Goal: Task Accomplishment & Management: Manage account settings

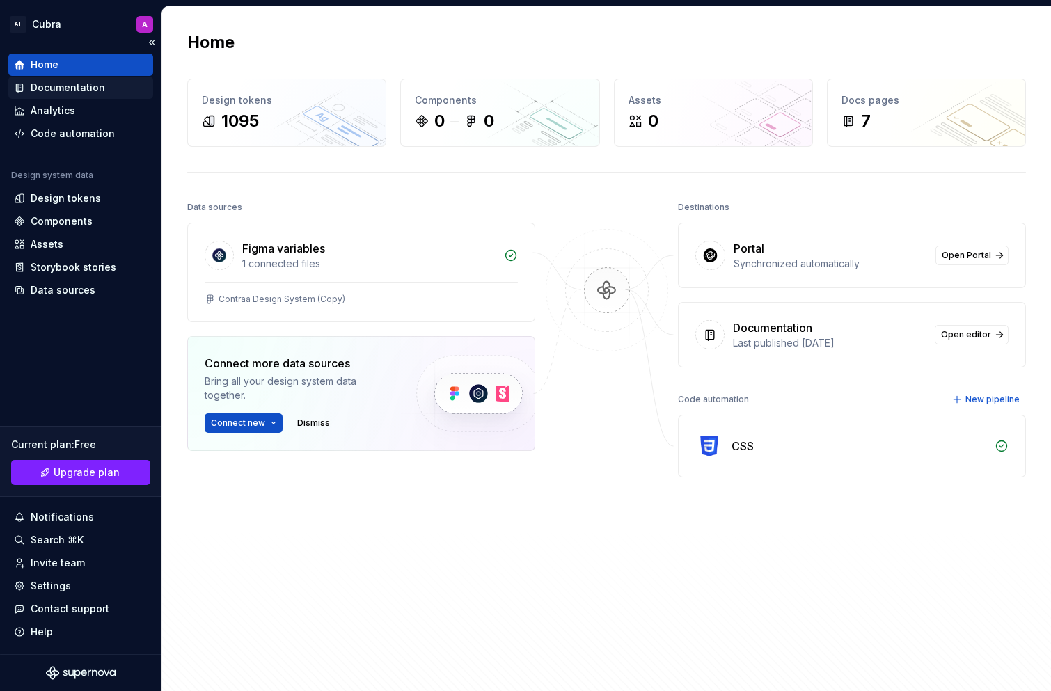
click at [71, 98] on div "Documentation" at bounding box center [80, 88] width 145 height 22
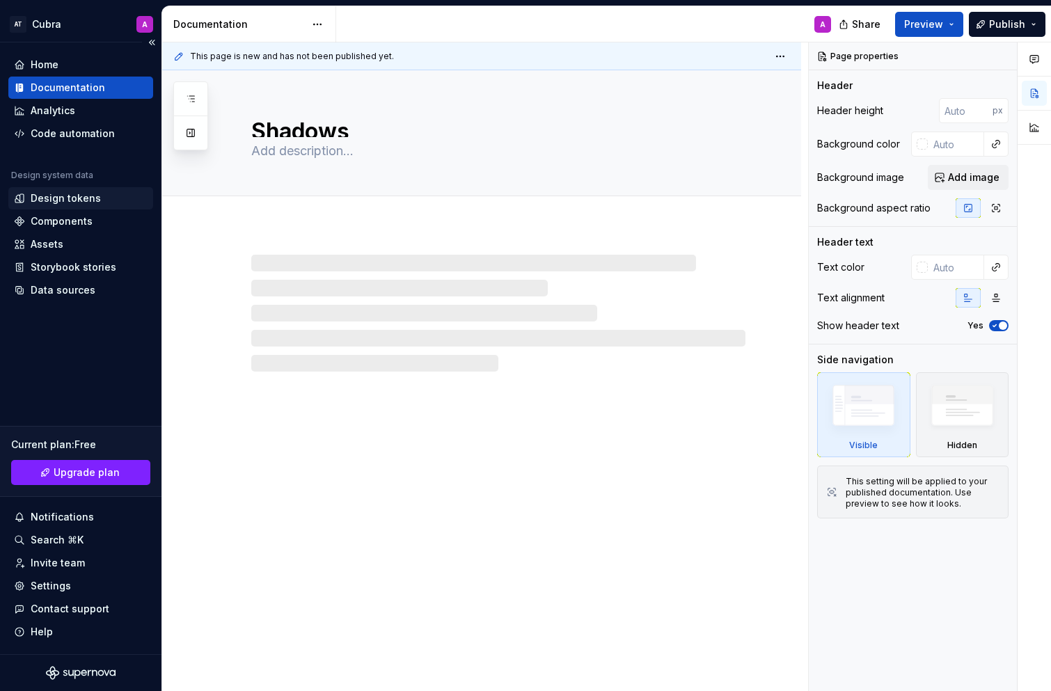
click at [86, 196] on div "Design tokens" at bounding box center [66, 198] width 70 height 14
type textarea "*"
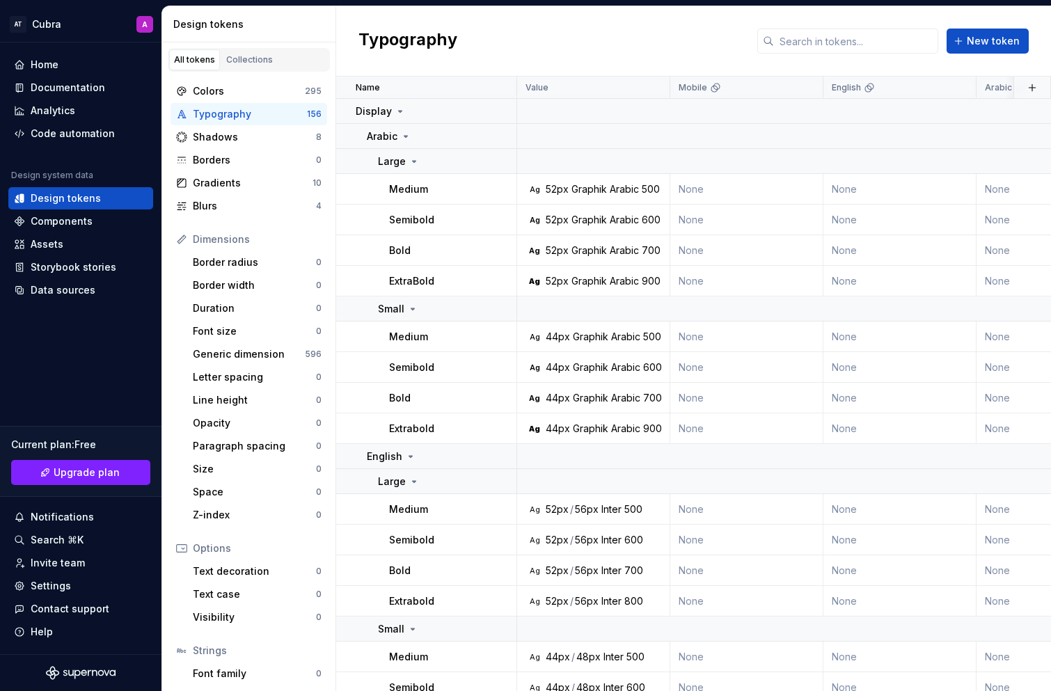
scroll to position [71, 0]
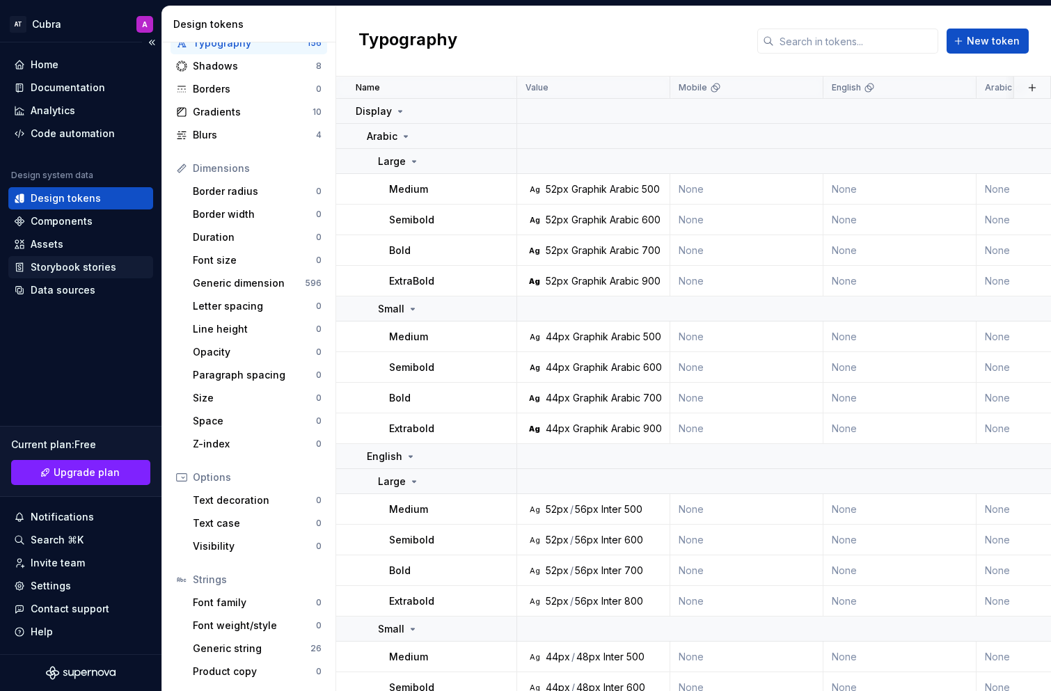
click at [78, 271] on div "Storybook stories" at bounding box center [74, 267] width 86 height 14
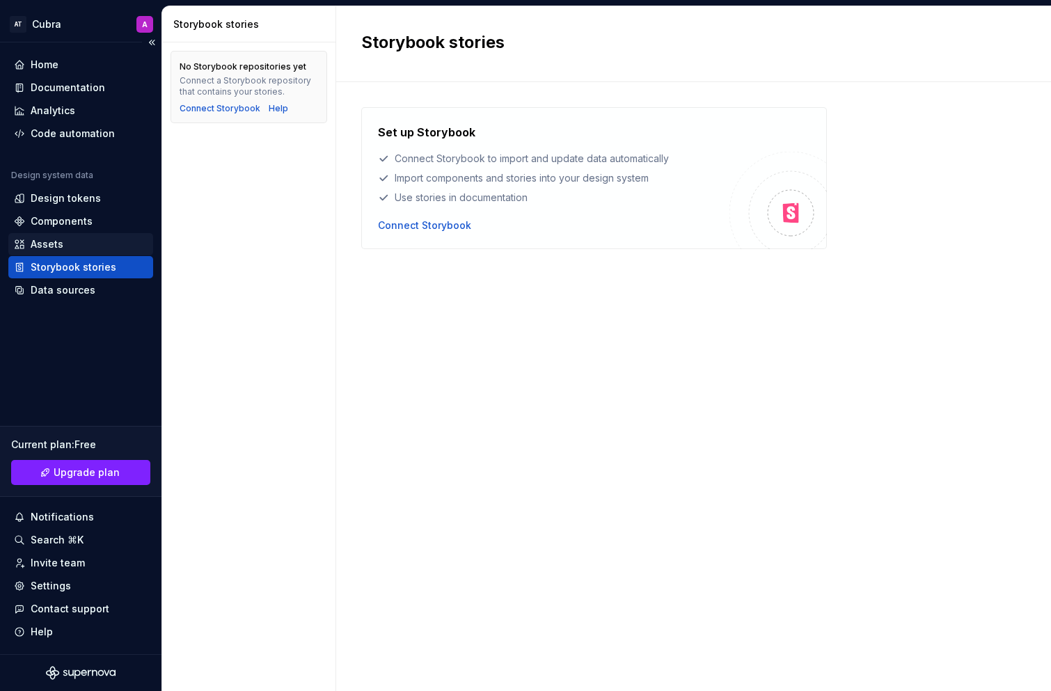
click at [96, 241] on div "Assets" at bounding box center [81, 244] width 134 height 14
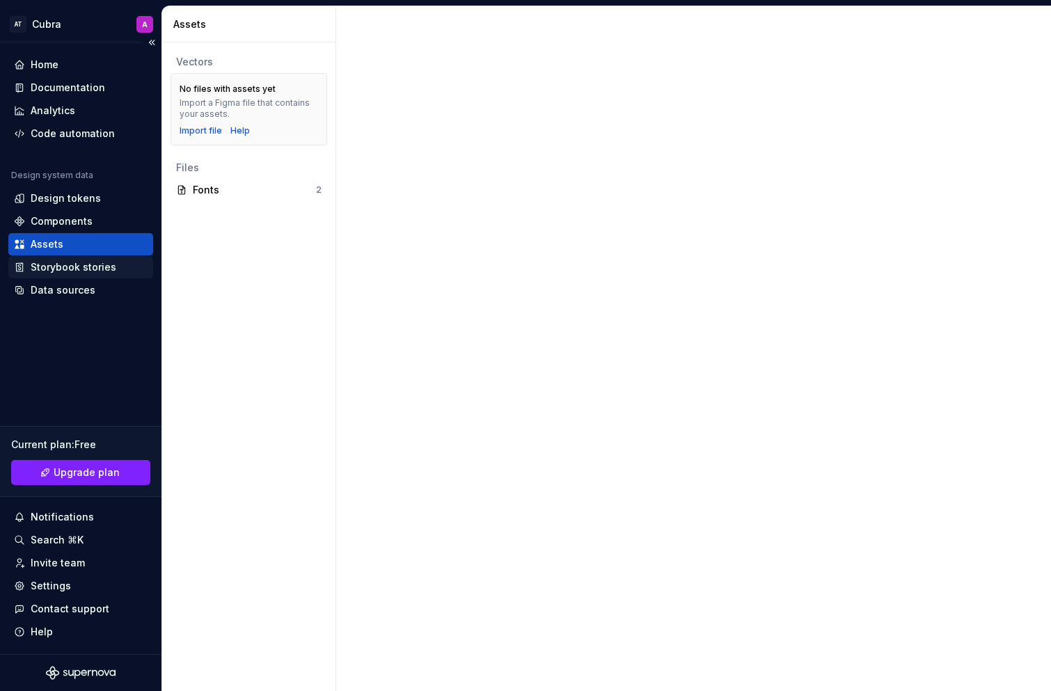
click at [65, 273] on div "Storybook stories" at bounding box center [74, 267] width 86 height 14
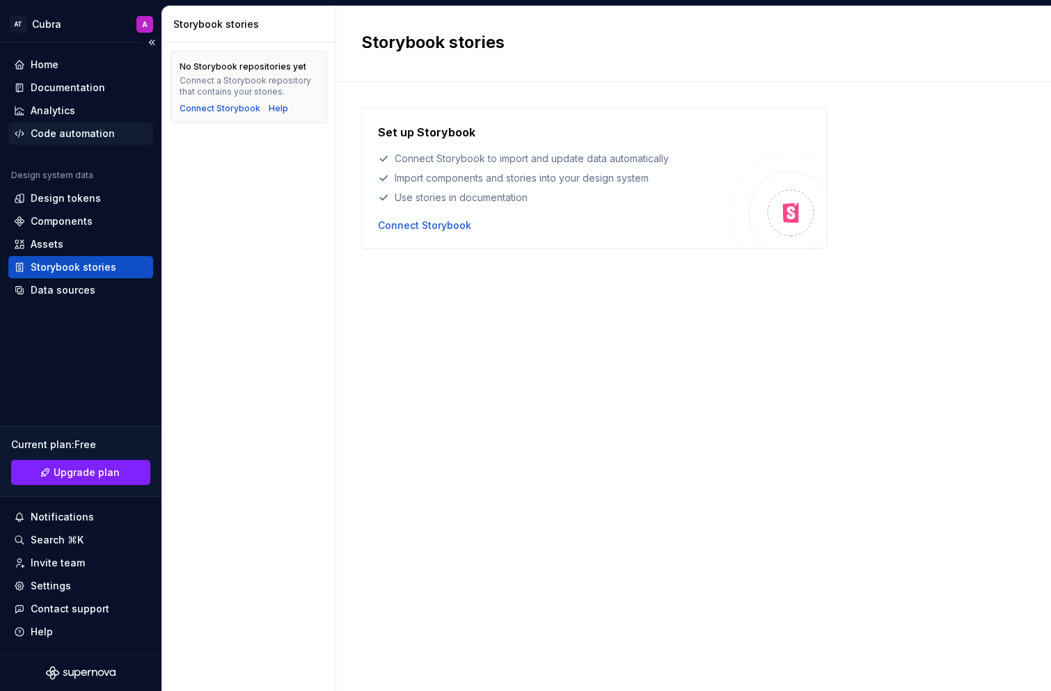
click at [75, 138] on div "Code automation" at bounding box center [73, 134] width 84 height 14
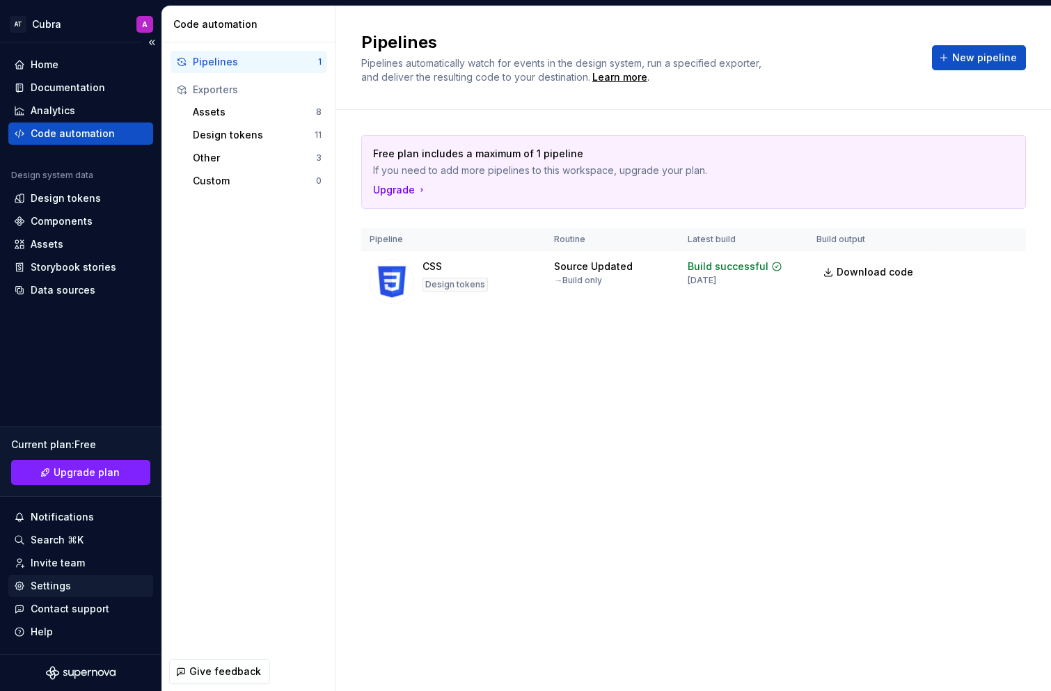
click at [102, 581] on div "Settings" at bounding box center [81, 586] width 134 height 14
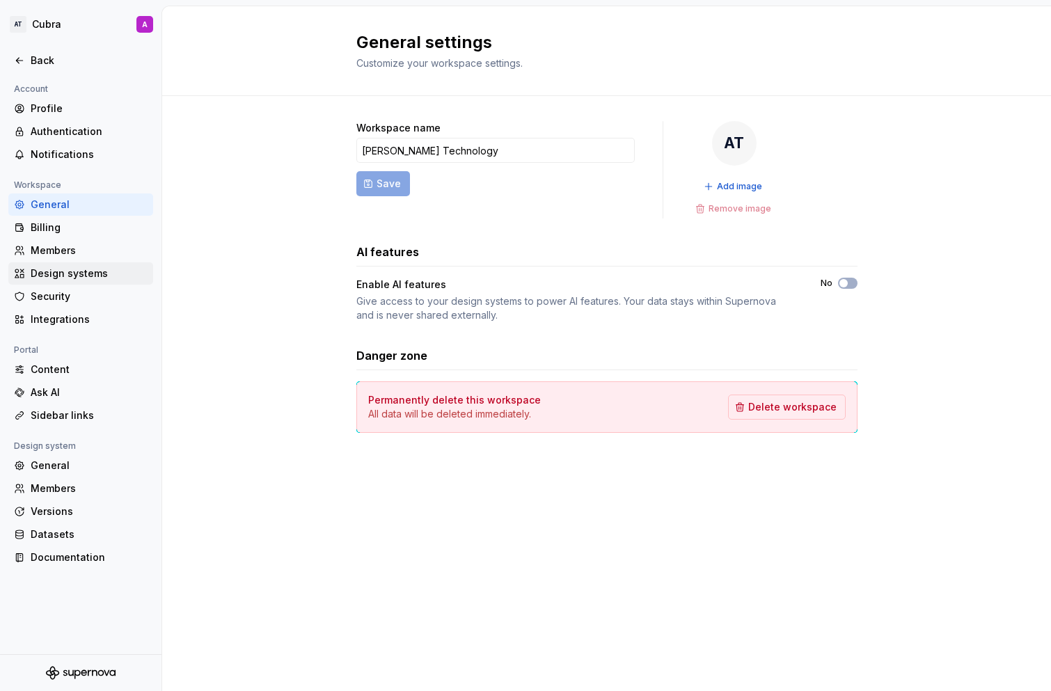
click at [79, 264] on div "Design systems" at bounding box center [80, 273] width 145 height 22
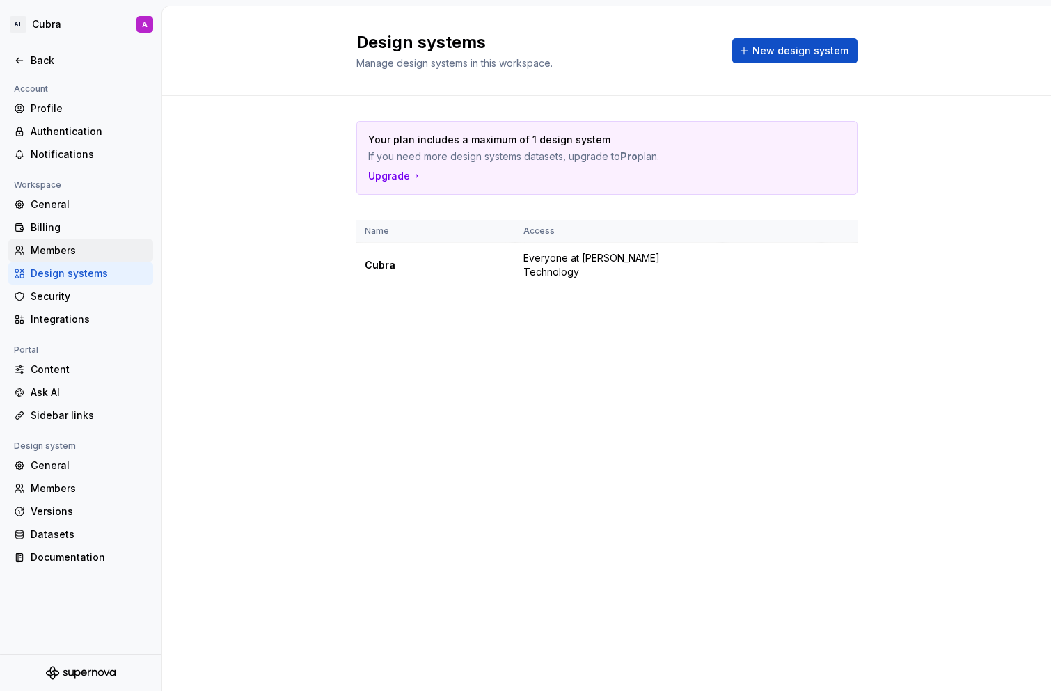
click at [63, 244] on div "Members" at bounding box center [89, 251] width 117 height 14
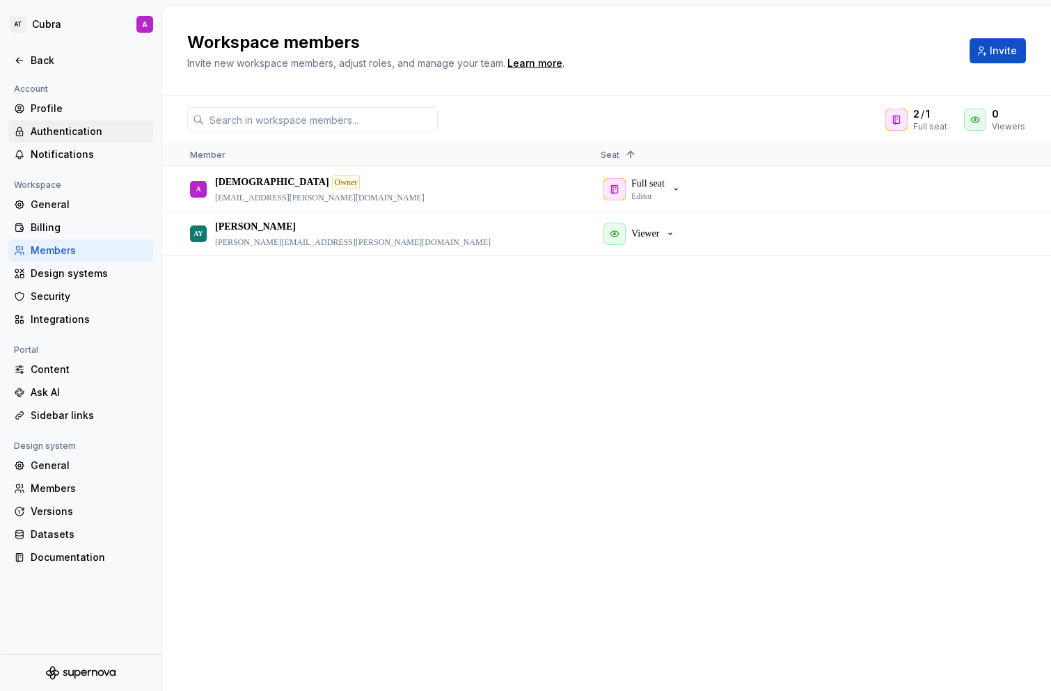
click at [84, 140] on div "Authentication" at bounding box center [80, 131] width 145 height 22
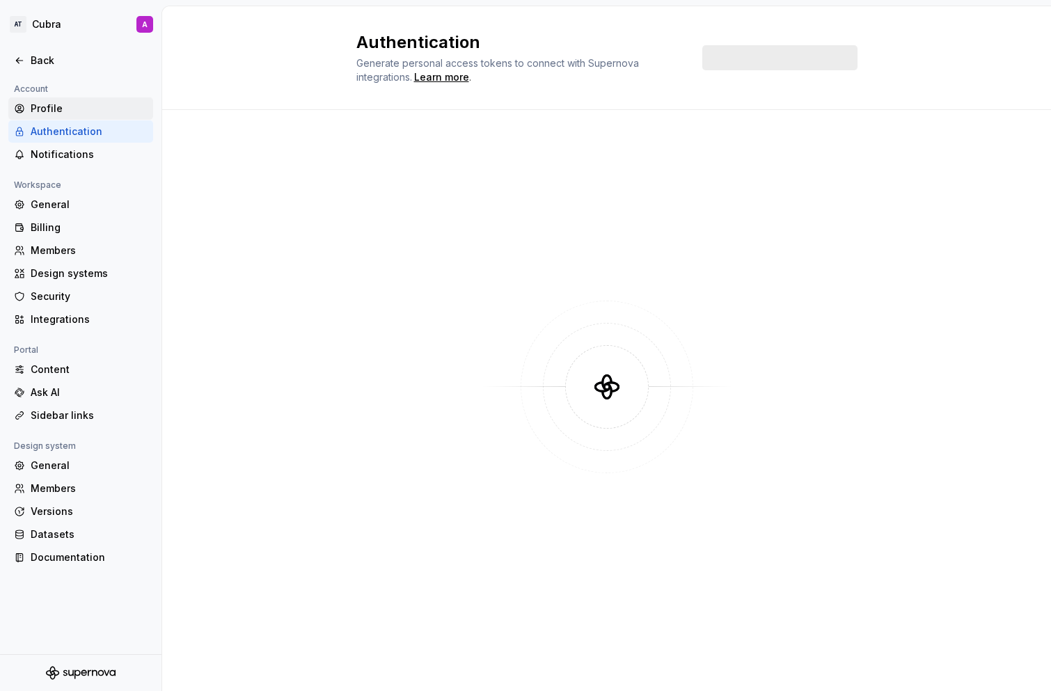
click at [90, 114] on div "Profile" at bounding box center [89, 109] width 117 height 14
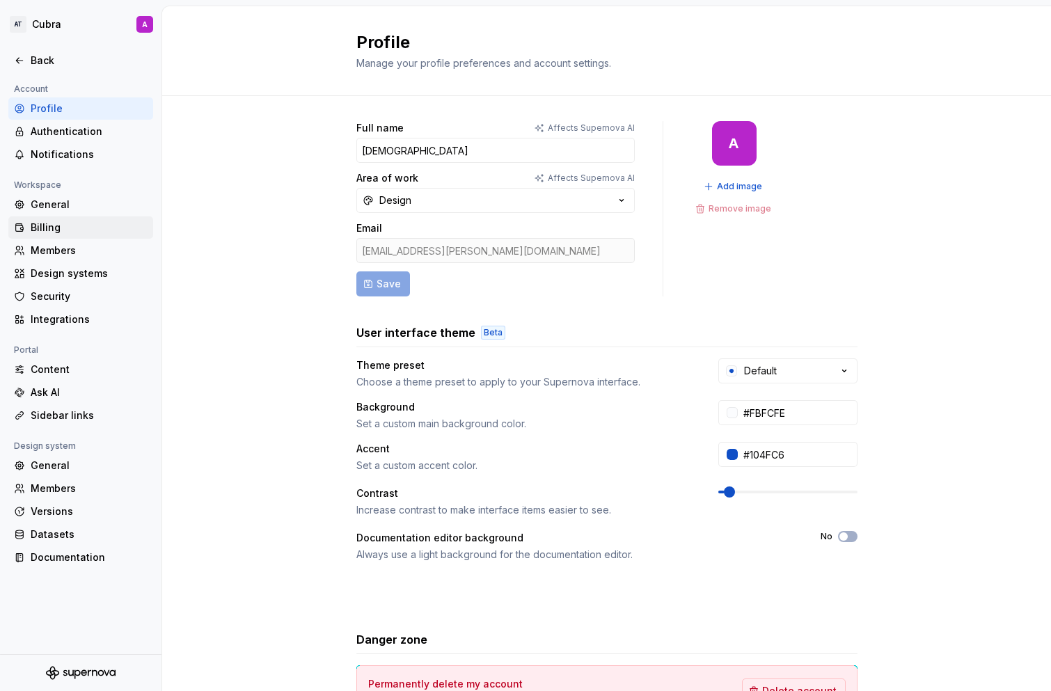
click at [37, 230] on div "Billing" at bounding box center [89, 228] width 117 height 14
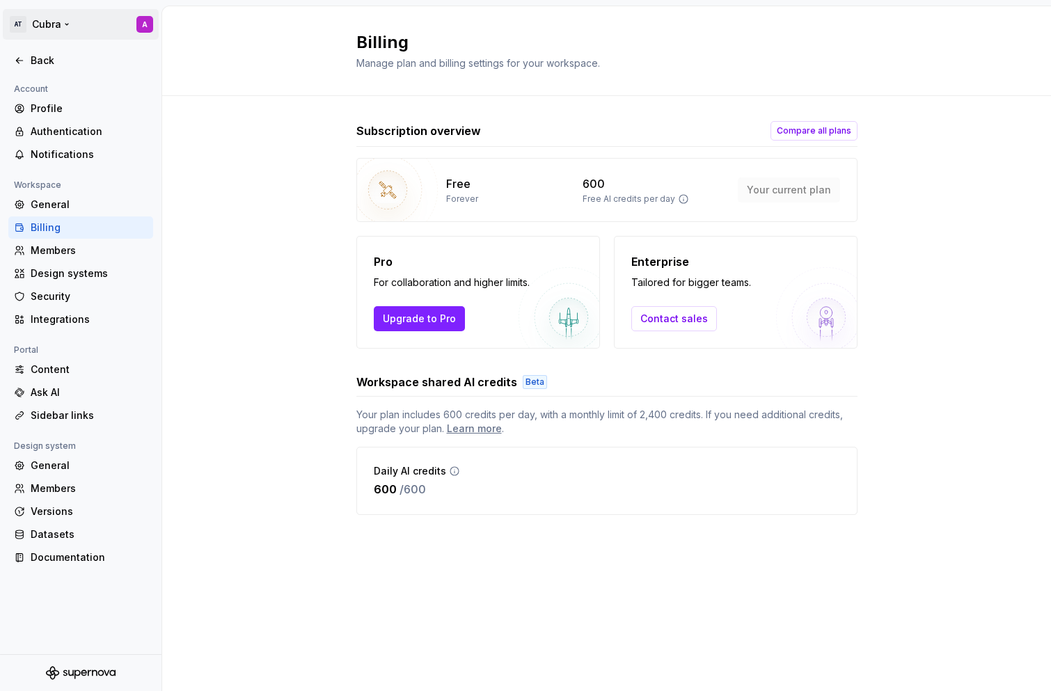
click at [33, 22] on html "AT Cubra A Back Account Profile Authentication Notifications Workspace General …" at bounding box center [525, 345] width 1051 height 691
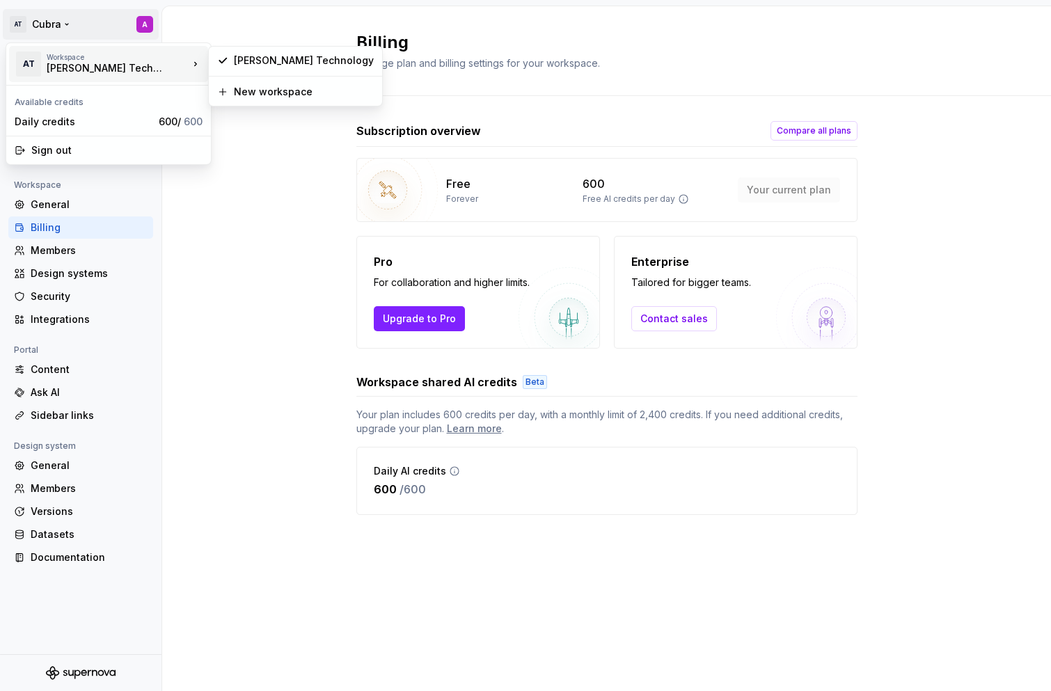
click at [37, 60] on div "AT" at bounding box center [28, 64] width 25 height 25
click at [17, 18] on html "AT Cubra A Back Account Profile Authentication Notifications Workspace General …" at bounding box center [525, 345] width 1051 height 691
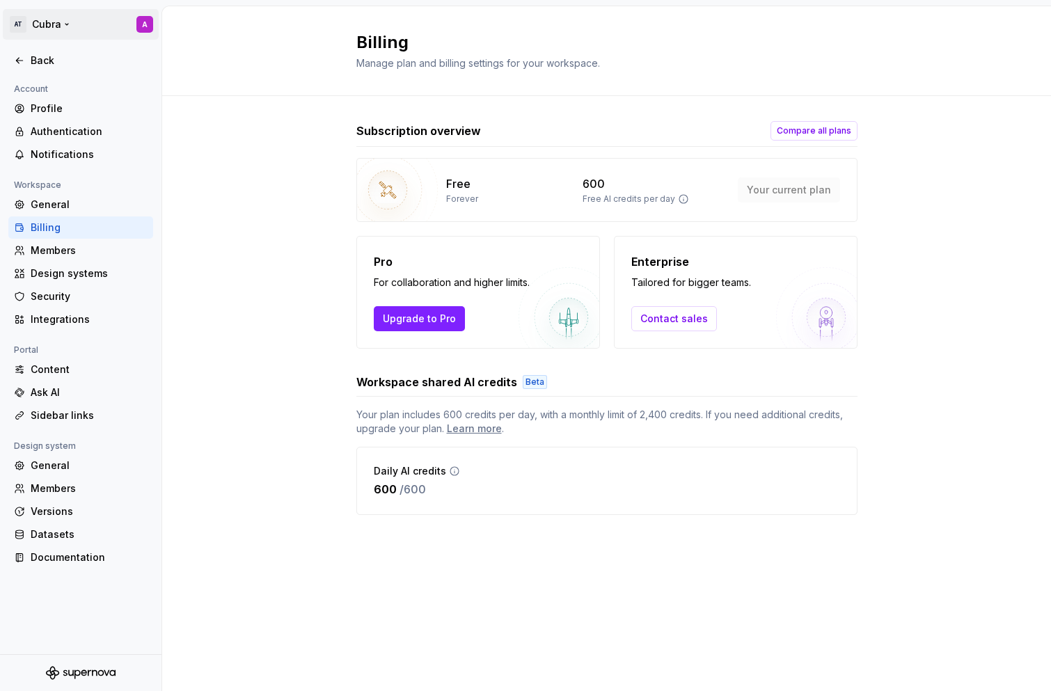
click at [143, 20] on html "AT Cubra A Back Account Profile Authentication Notifications Workspace General …" at bounding box center [525, 345] width 1051 height 691
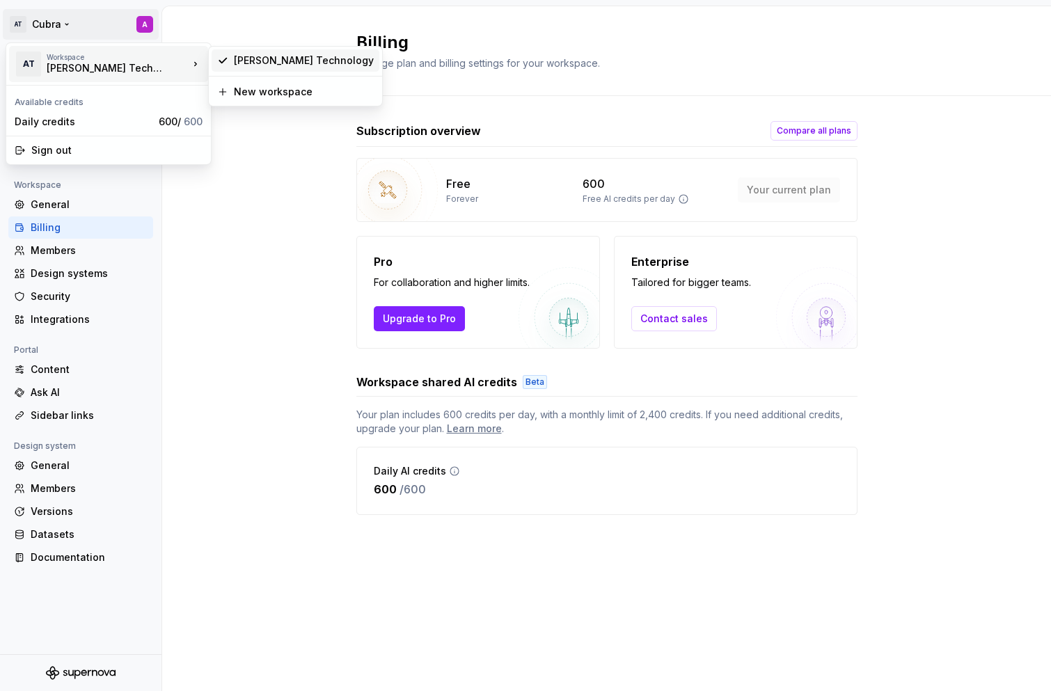
click at [248, 65] on div "[PERSON_NAME] Technology" at bounding box center [304, 61] width 140 height 14
click at [54, 26] on html "AT Cubra A Back Account Profile Authentication Notifications Workspace General …" at bounding box center [525, 345] width 1051 height 691
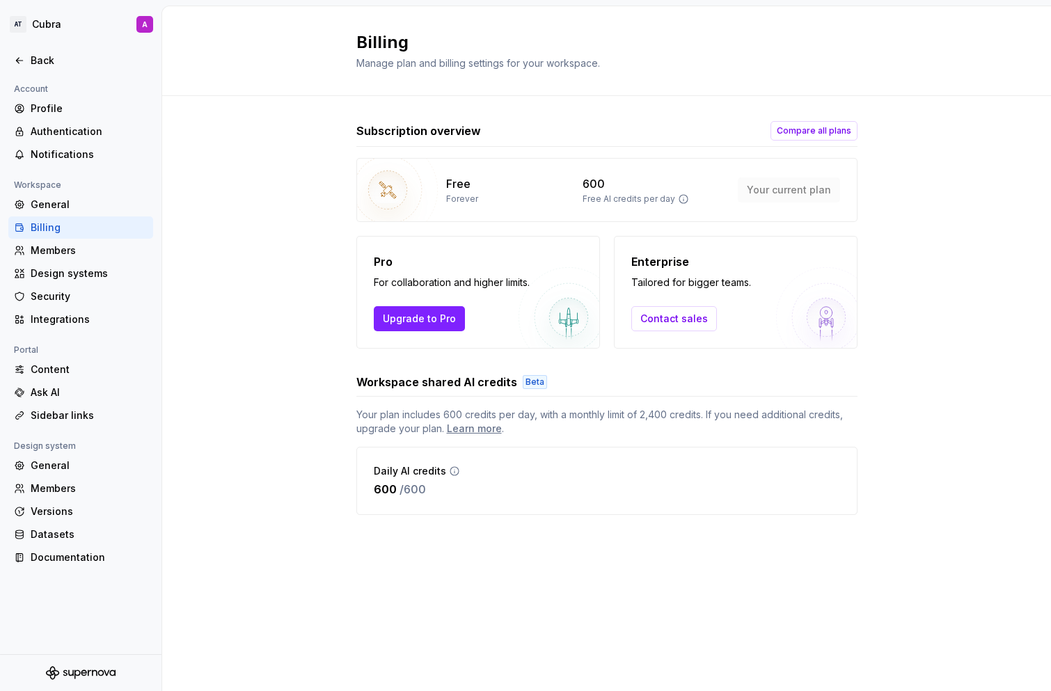
click at [219, 312] on html "AT Cubra A Back Account Profile Authentication Notifications Workspace General …" at bounding box center [525, 345] width 1051 height 691
click at [55, 113] on div "Profile" at bounding box center [89, 109] width 117 height 14
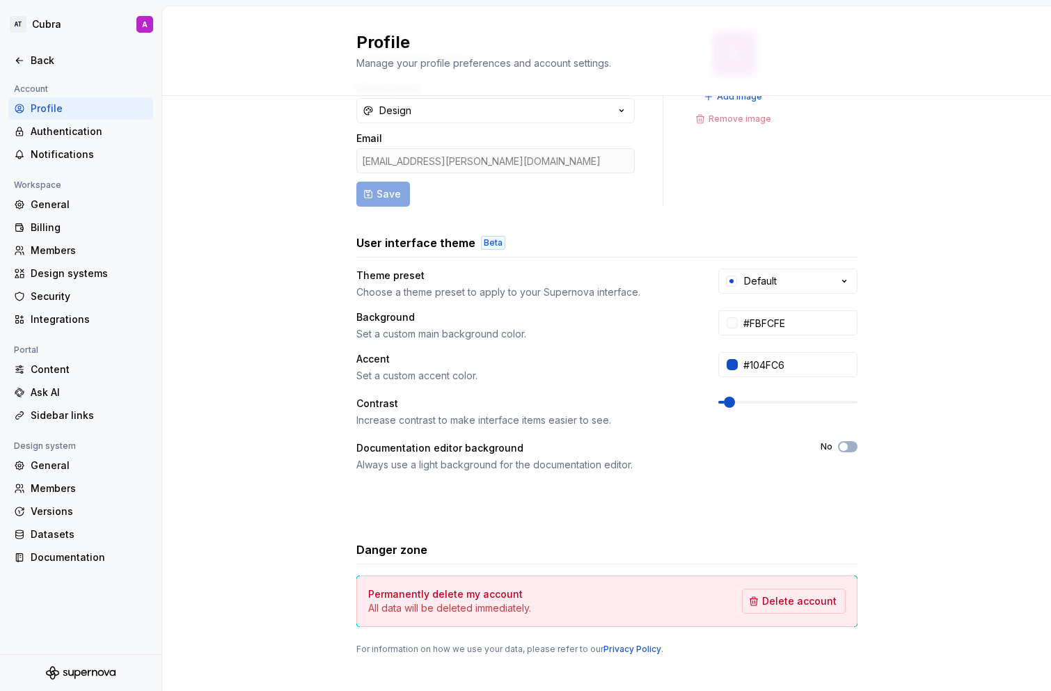
scroll to position [106, 0]
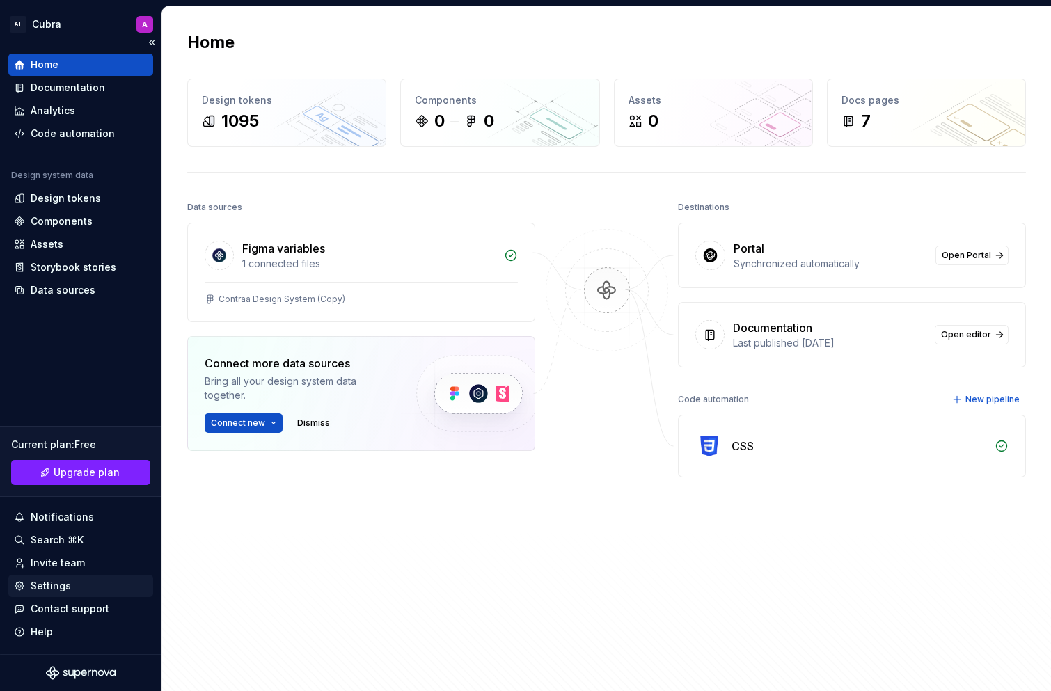
click at [79, 586] on div "Settings" at bounding box center [81, 586] width 134 height 14
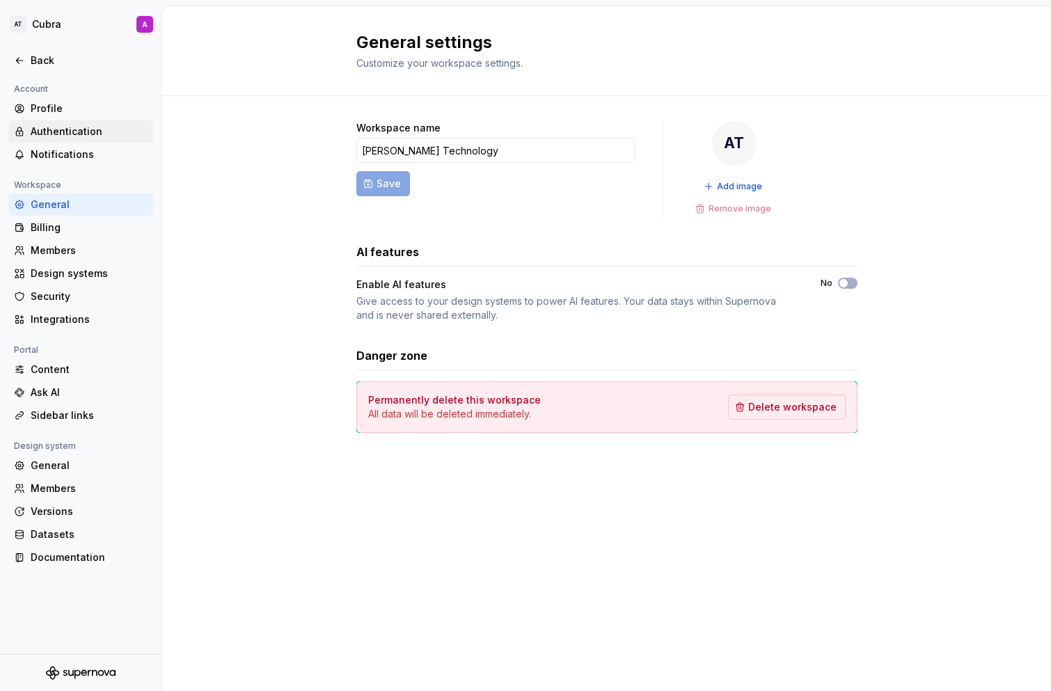
click at [90, 135] on div "Authentication" at bounding box center [89, 132] width 117 height 14
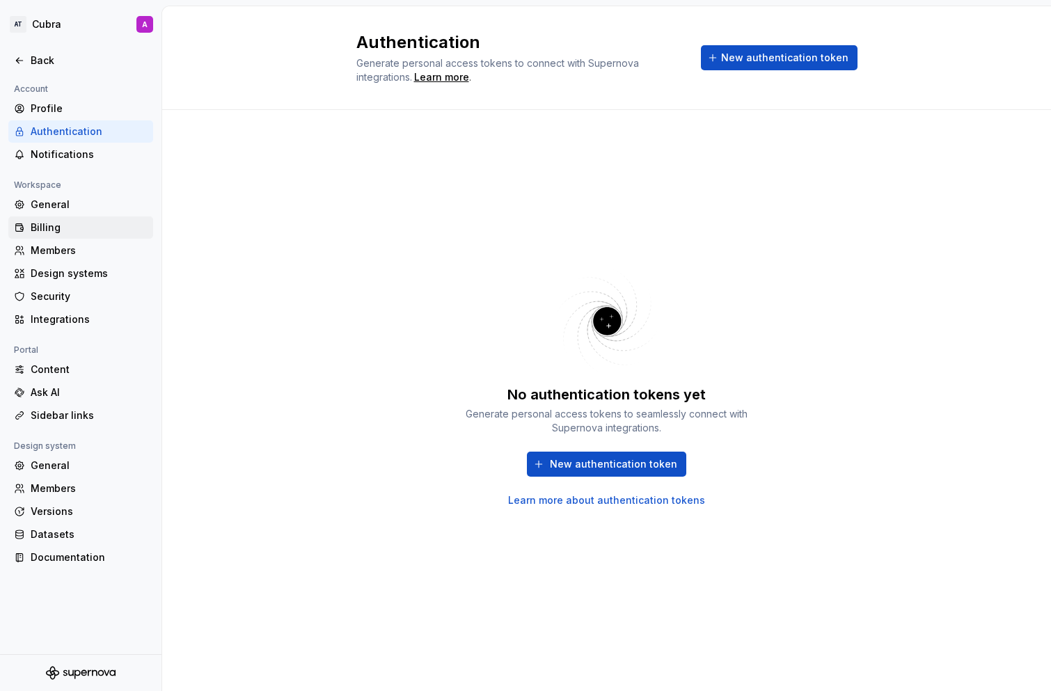
click at [114, 226] on div "Billing" at bounding box center [89, 228] width 117 height 14
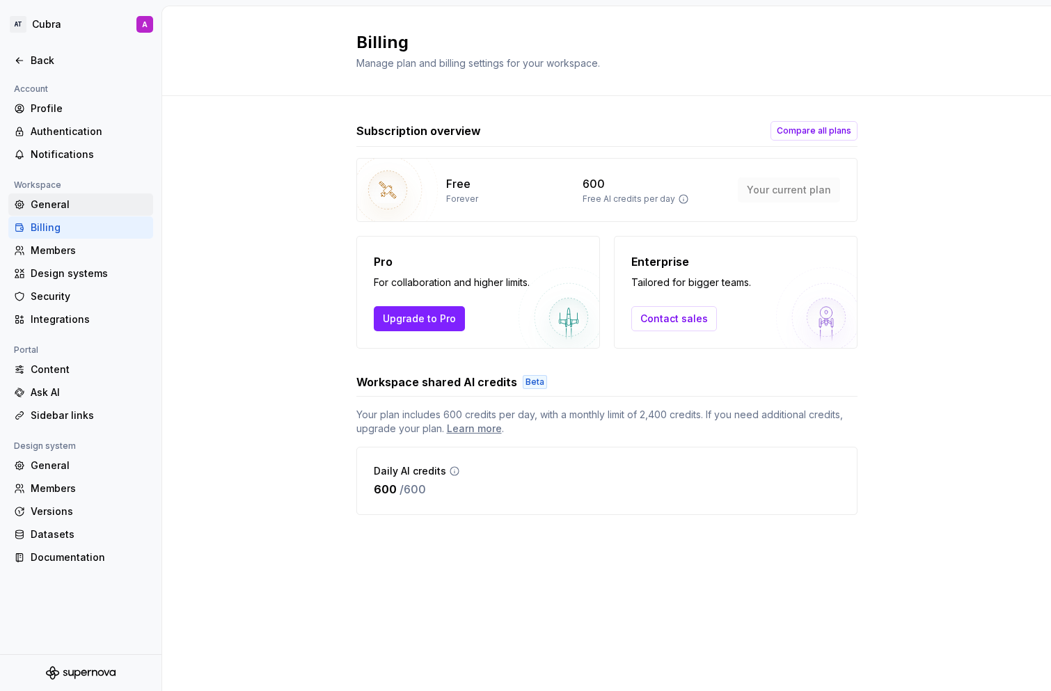
click at [101, 207] on div "General" at bounding box center [89, 205] width 117 height 14
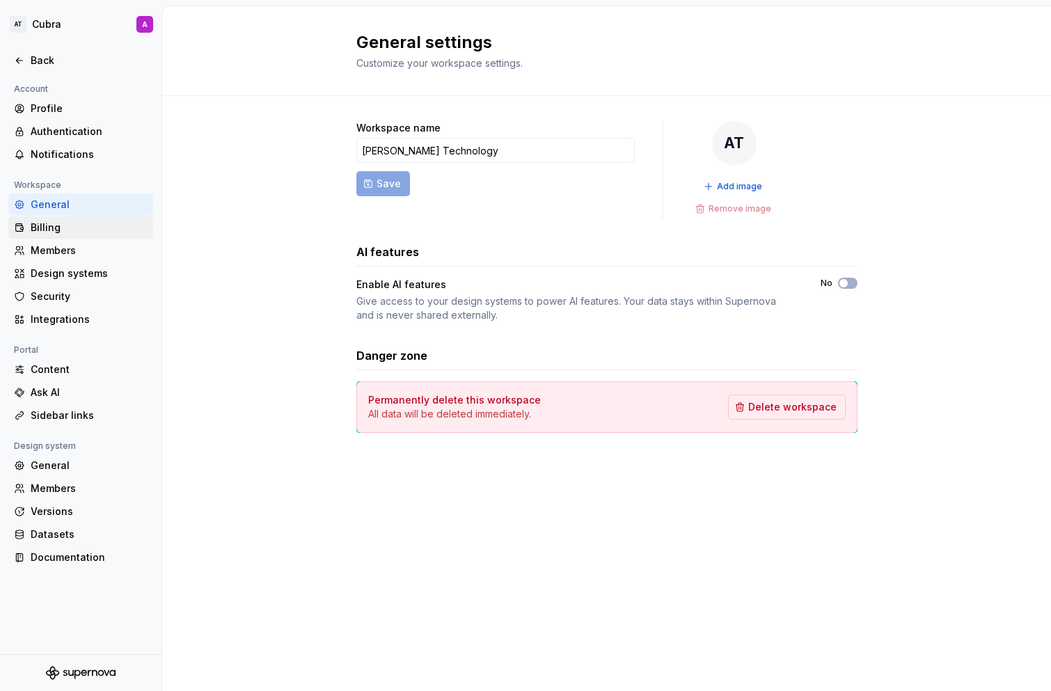
click at [88, 227] on div "Billing" at bounding box center [89, 228] width 117 height 14
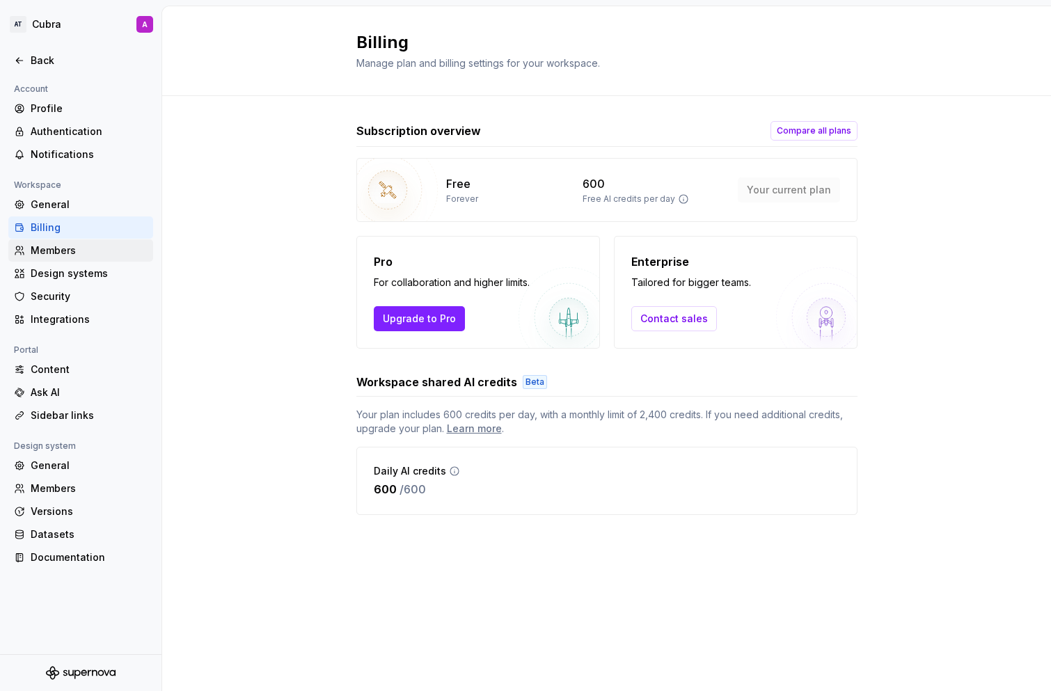
click at [92, 251] on div "Members" at bounding box center [89, 251] width 117 height 14
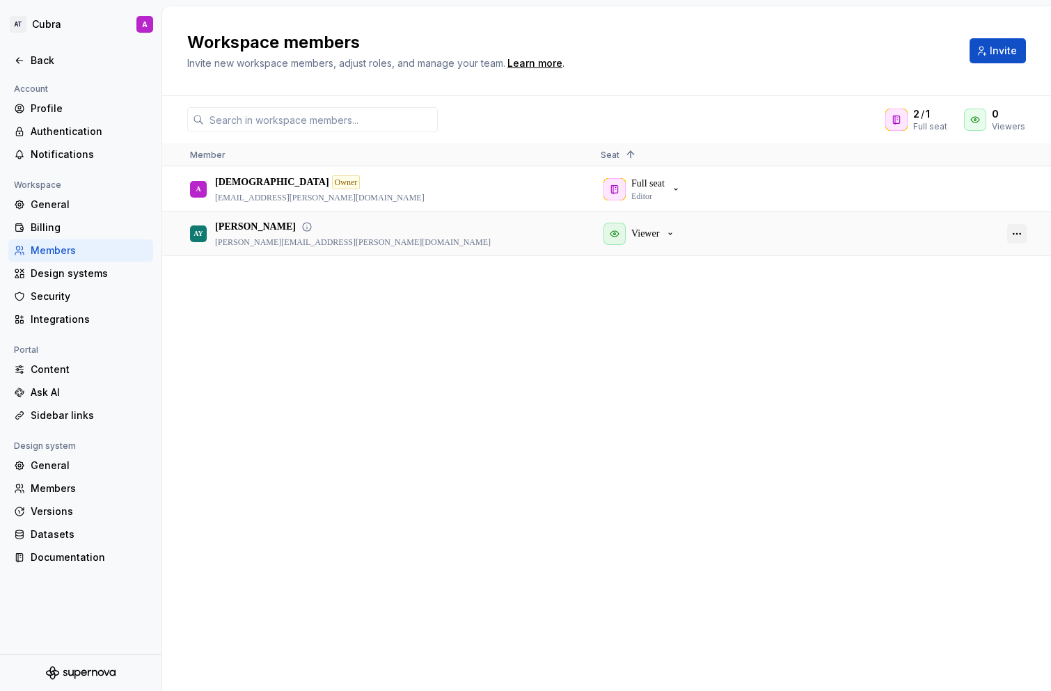
click at [1018, 232] on button "button" at bounding box center [1016, 233] width 19 height 19
click at [963, 331] on span "Remove from workspace" at bounding box center [963, 336] width 115 height 25
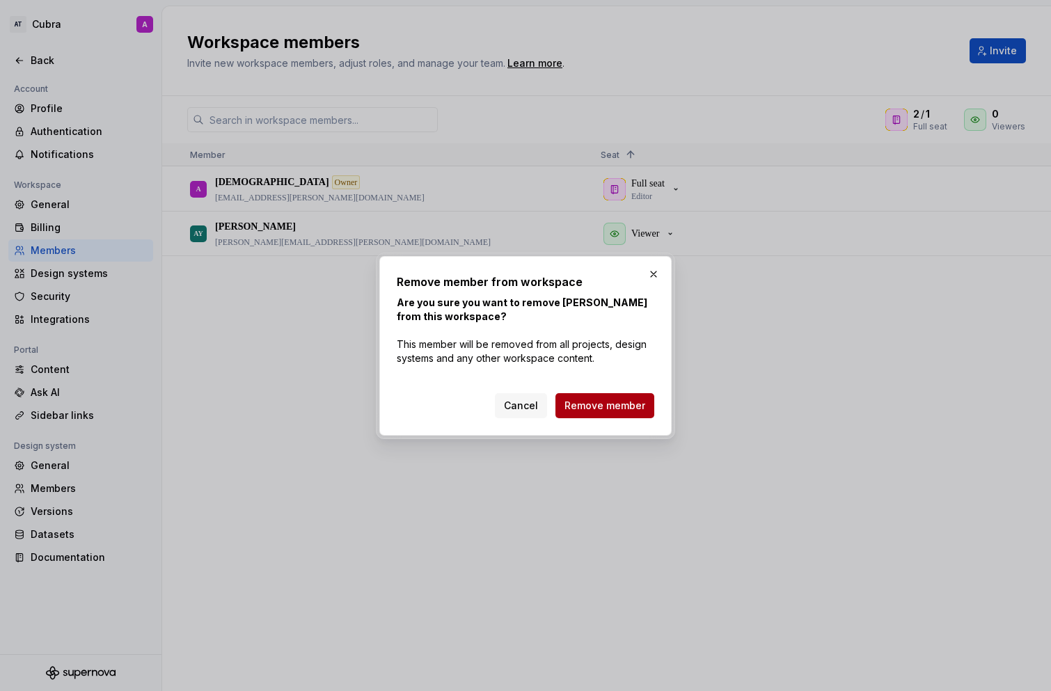
click at [614, 405] on span "Remove member" at bounding box center [604, 406] width 81 height 14
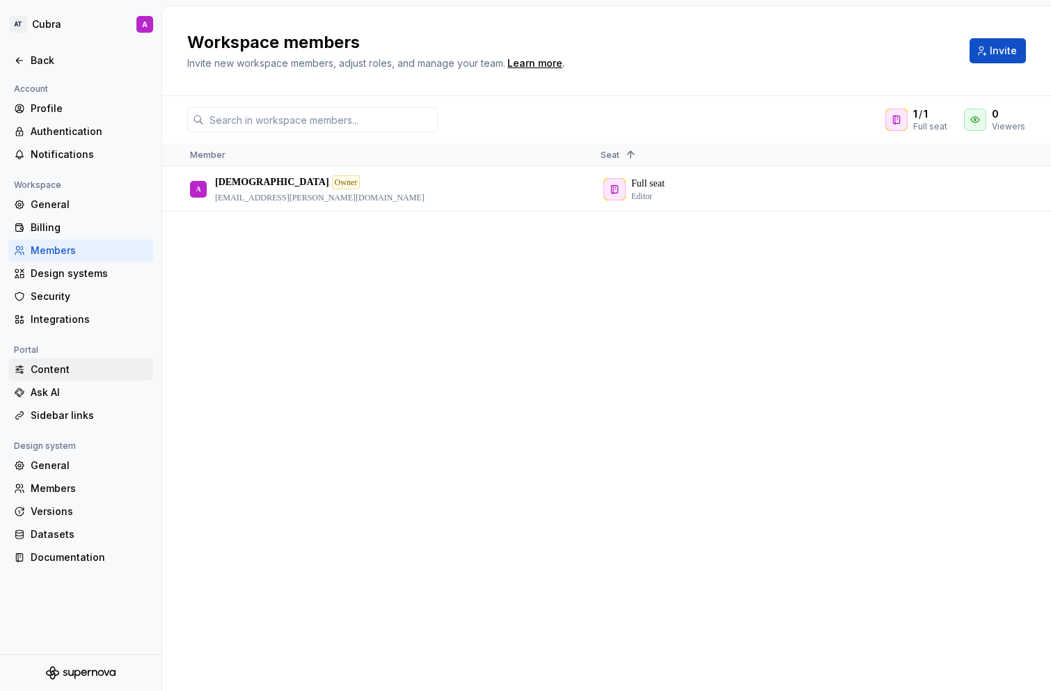
click at [95, 367] on div "Content" at bounding box center [89, 370] width 117 height 14
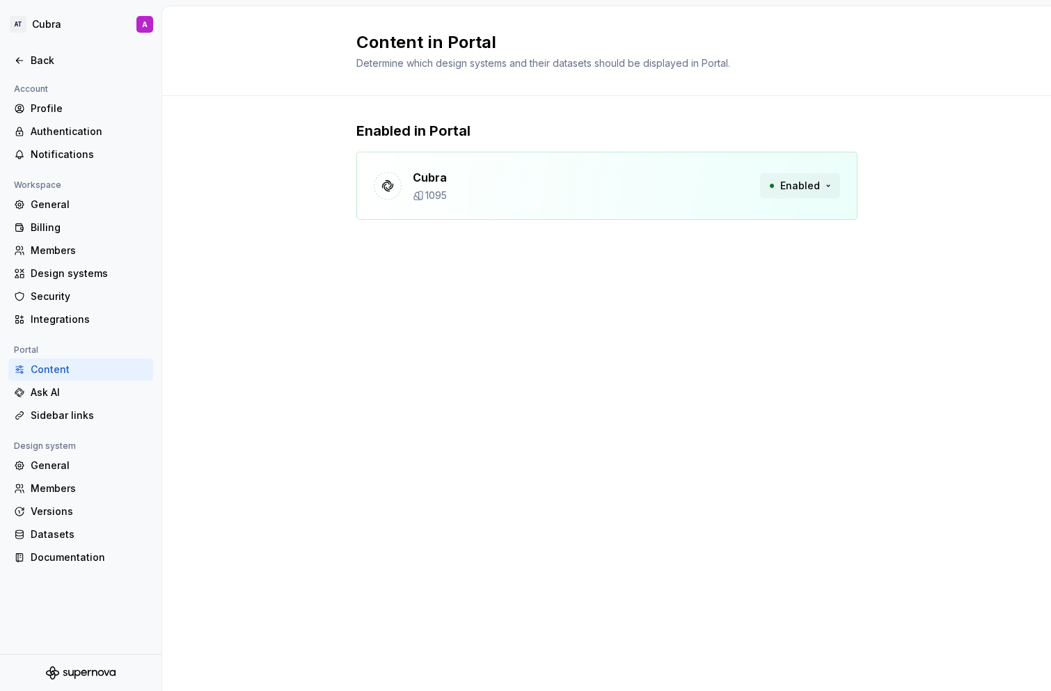
click at [829, 182] on button "Enabled" at bounding box center [800, 185] width 80 height 25
click at [775, 220] on div "Disable from Portal" at bounding box center [773, 216] width 93 height 14
click at [773, 214] on div "Disable from Portal" at bounding box center [773, 216] width 93 height 14
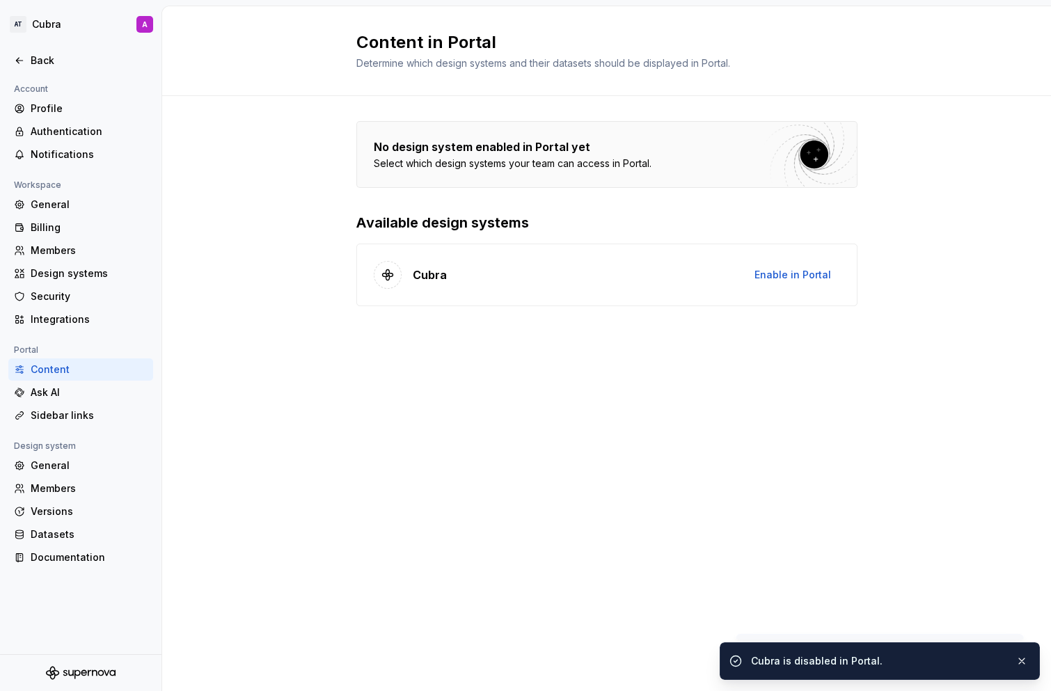
click at [491, 264] on div "Cubra Enable in Portal" at bounding box center [606, 275] width 501 height 63
click at [536, 282] on div "Cubra Enable in Portal" at bounding box center [606, 275] width 501 height 63
click at [59, 387] on div "Ask AI" at bounding box center [89, 393] width 117 height 14
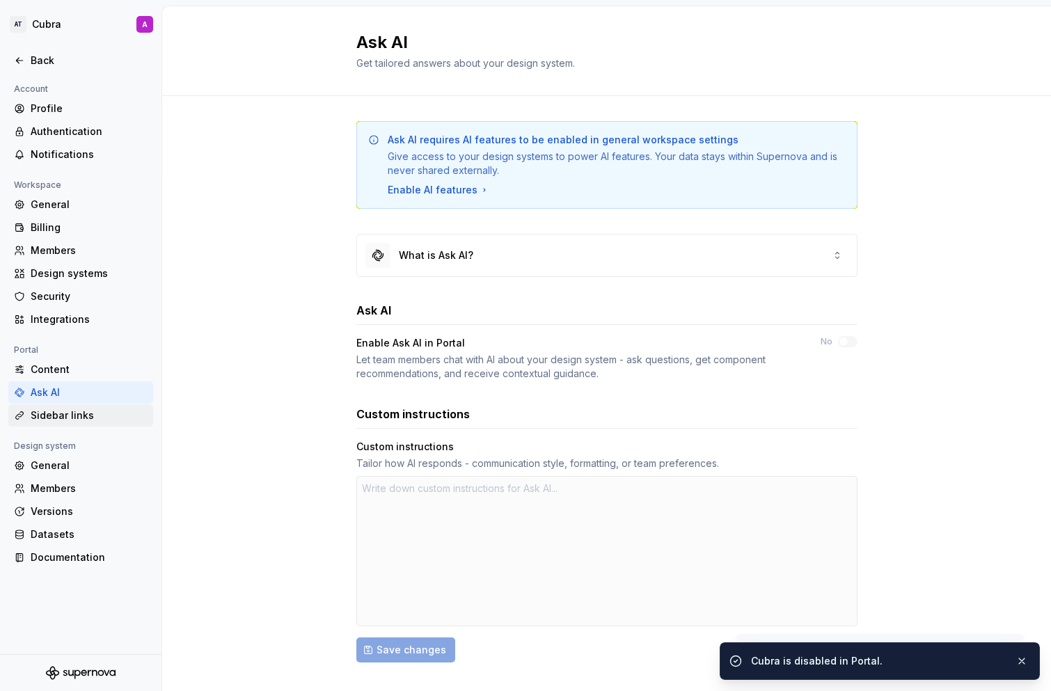
click at [71, 413] on div "Sidebar links" at bounding box center [89, 416] width 117 height 14
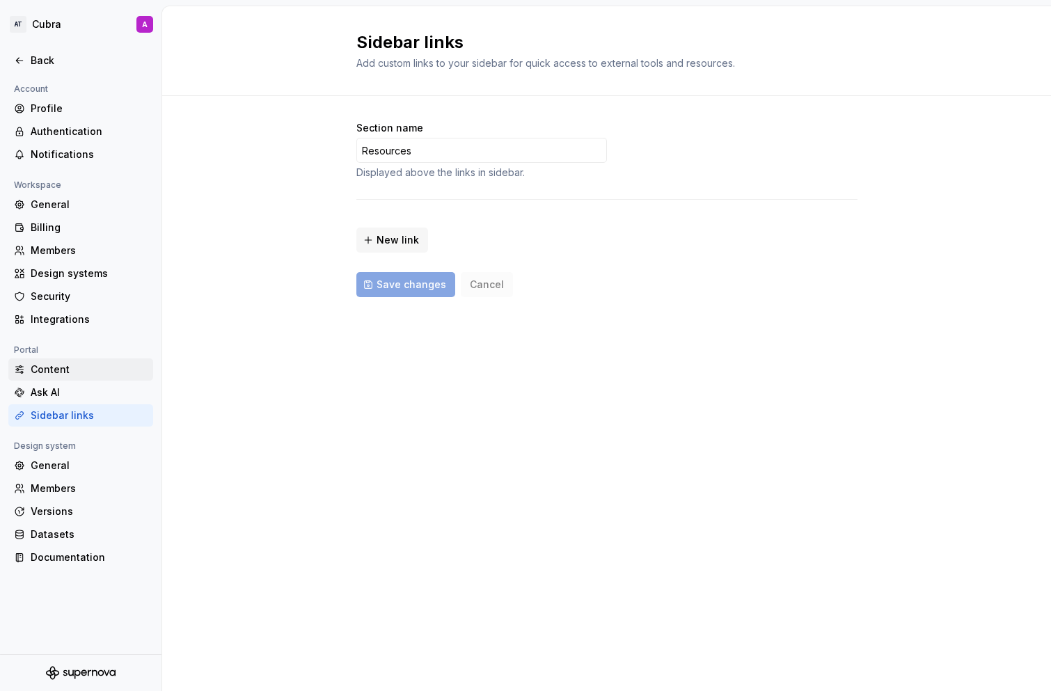
click at [70, 375] on div "Content" at bounding box center [89, 370] width 117 height 14
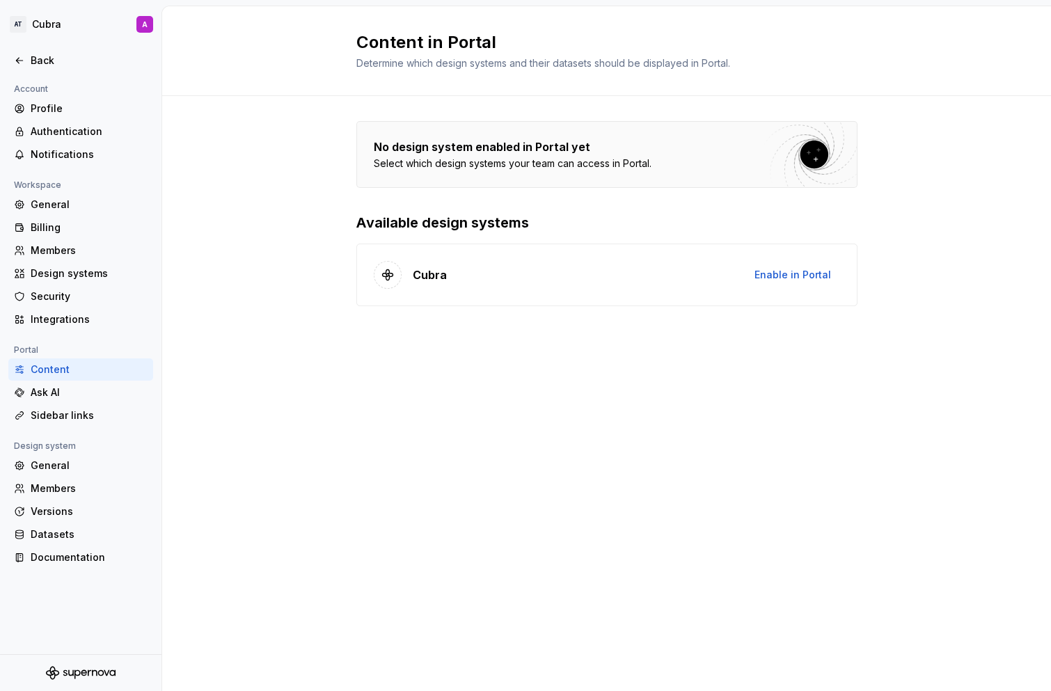
click at [445, 274] on div "Cubra Enable in Portal" at bounding box center [606, 275] width 501 height 63
click at [46, 464] on div "General" at bounding box center [89, 466] width 117 height 14
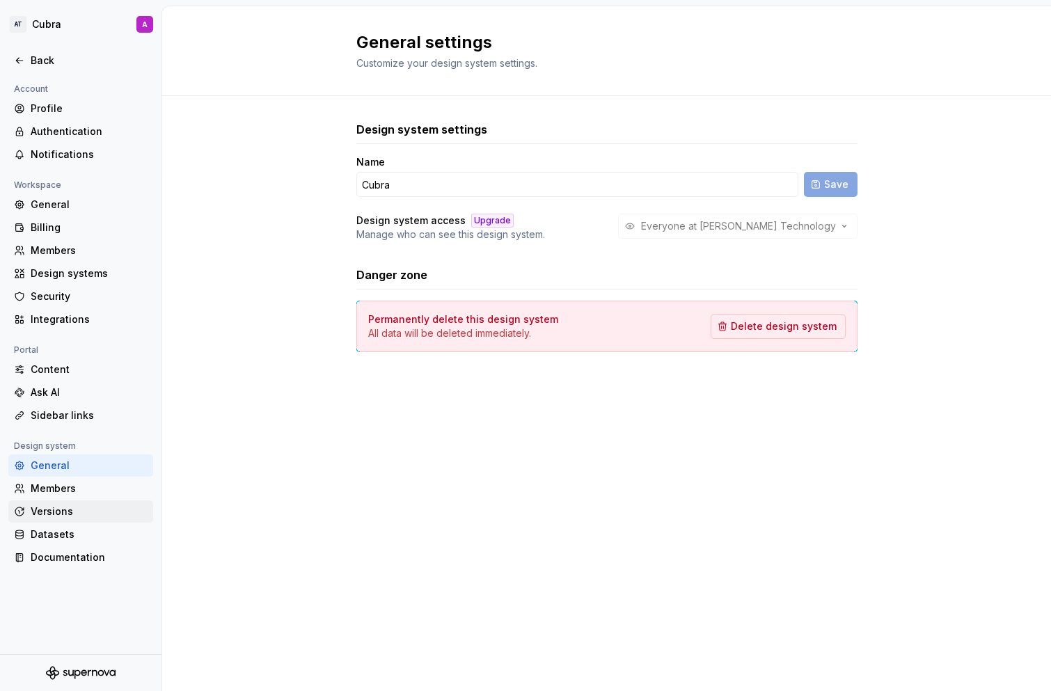
click at [68, 501] on div "Versions" at bounding box center [80, 511] width 145 height 22
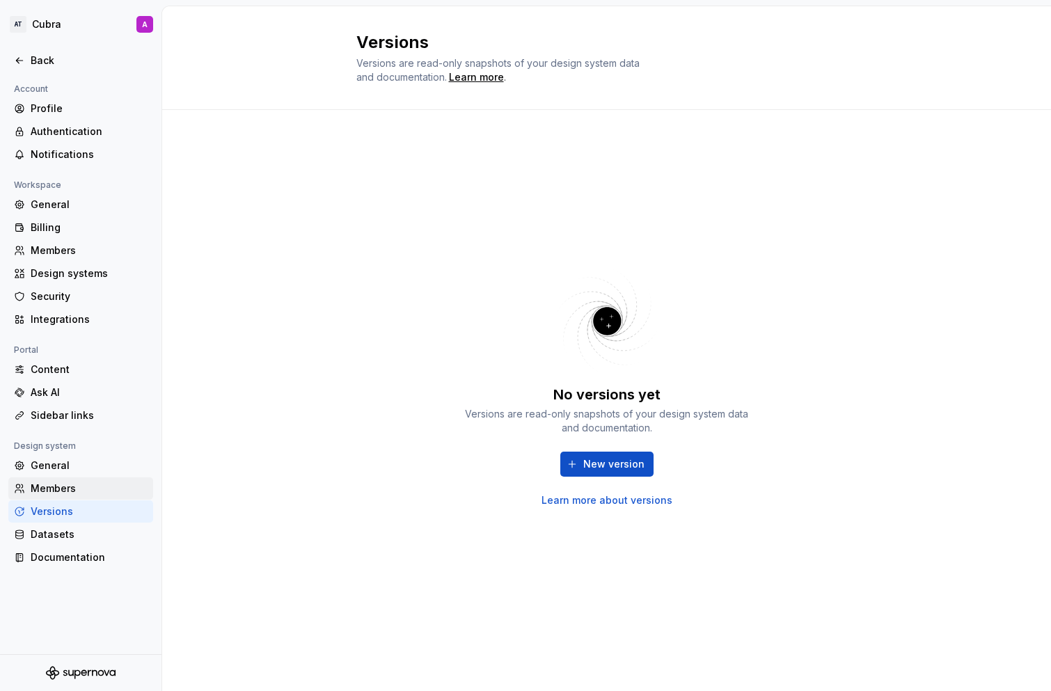
click at [73, 489] on div "Members" at bounding box center [89, 489] width 117 height 14
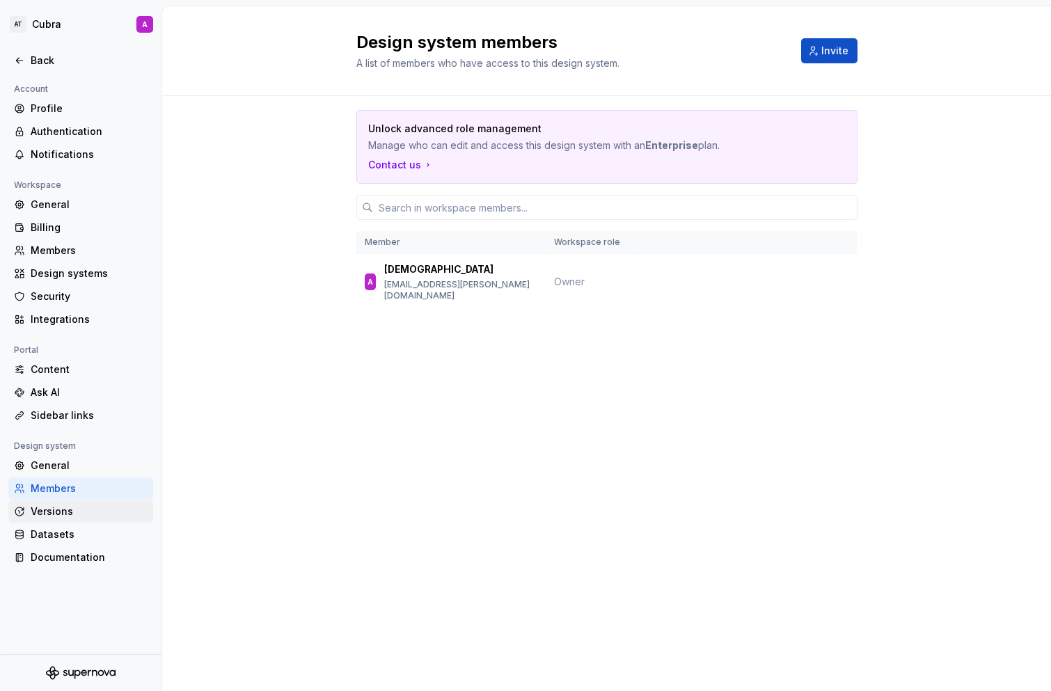
click at [52, 514] on div "Versions" at bounding box center [89, 512] width 117 height 14
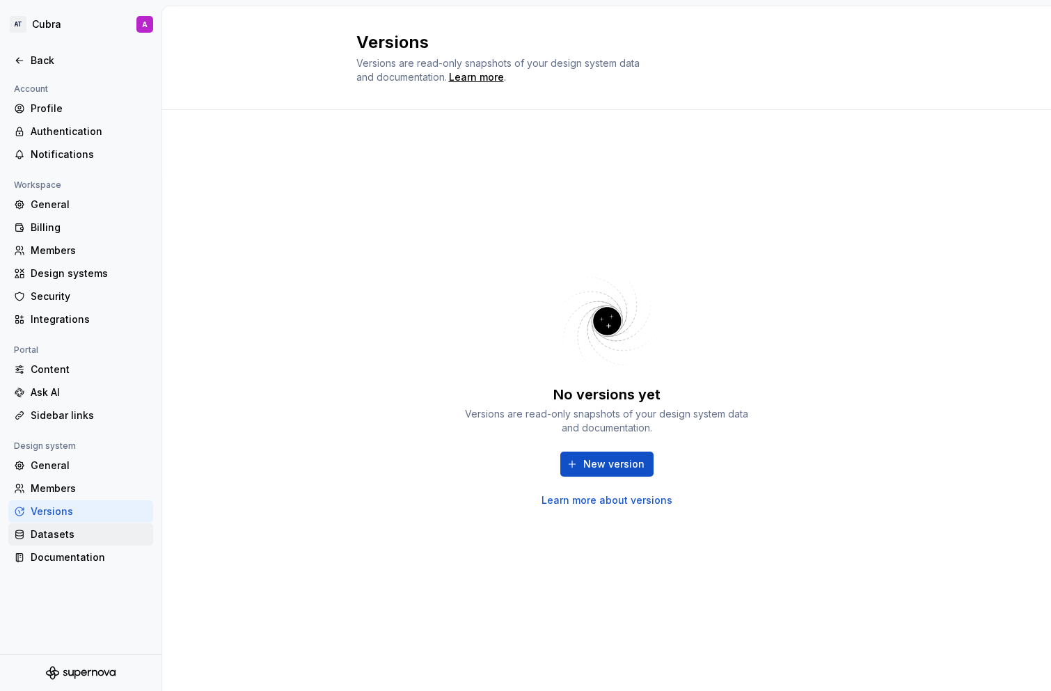
click at [59, 535] on div "Datasets" at bounding box center [89, 535] width 117 height 14
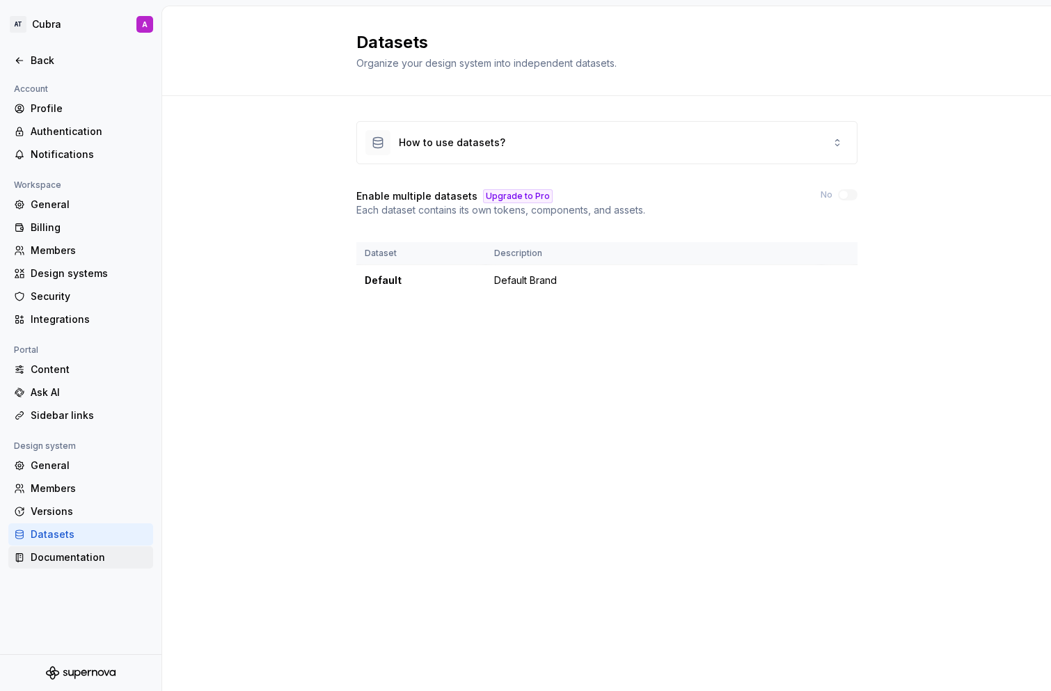
click at [57, 561] on div "Documentation" at bounding box center [89, 558] width 117 height 14
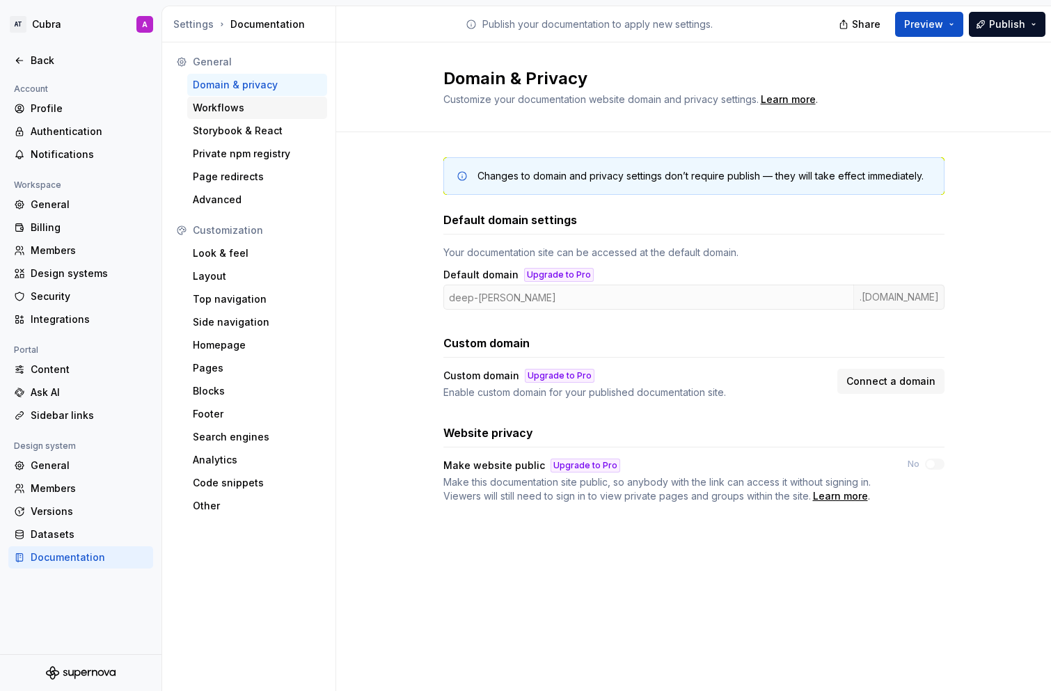
click at [260, 113] on div "Workflows" at bounding box center [257, 108] width 129 height 14
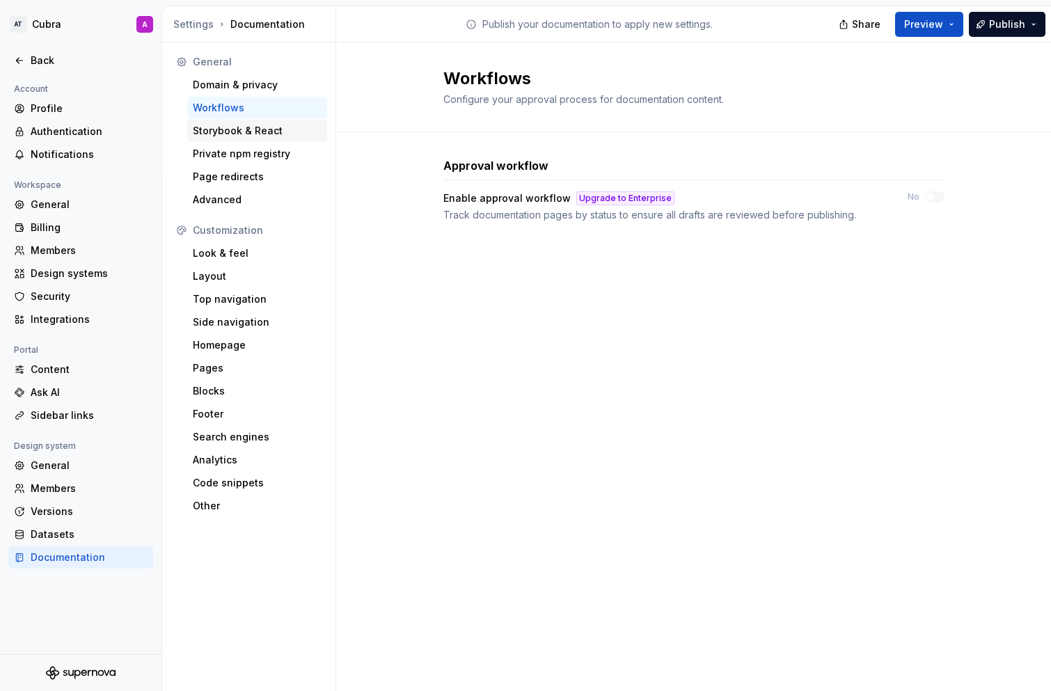
click at [270, 134] on div "Storybook & React" at bounding box center [257, 131] width 129 height 14
type textarea "*"
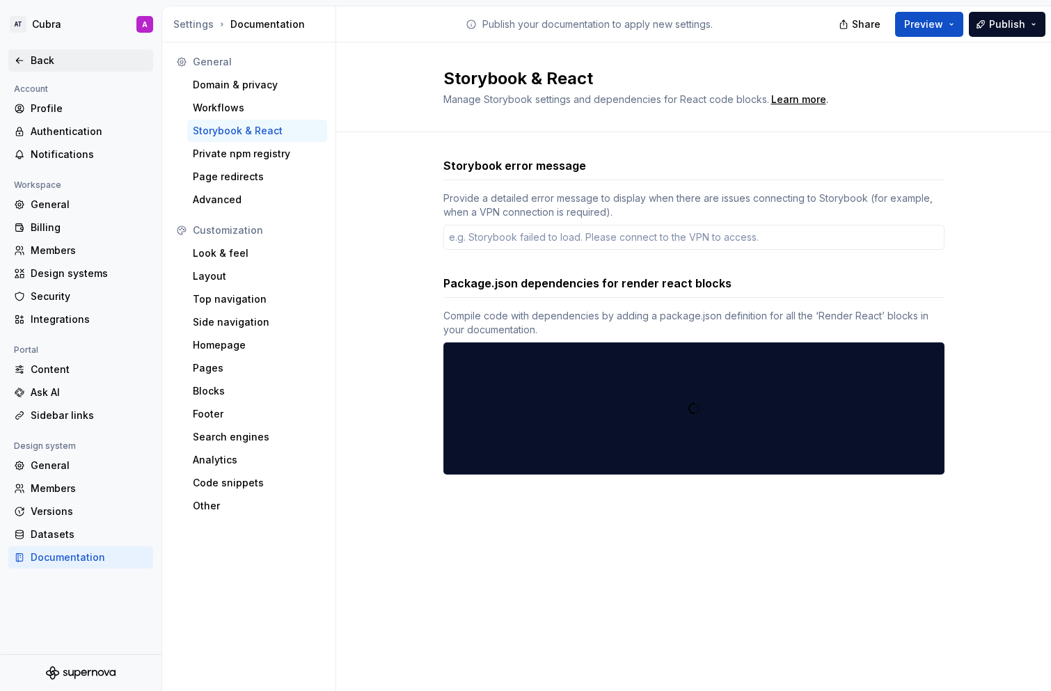
click at [13, 63] on div "Back" at bounding box center [80, 60] width 145 height 22
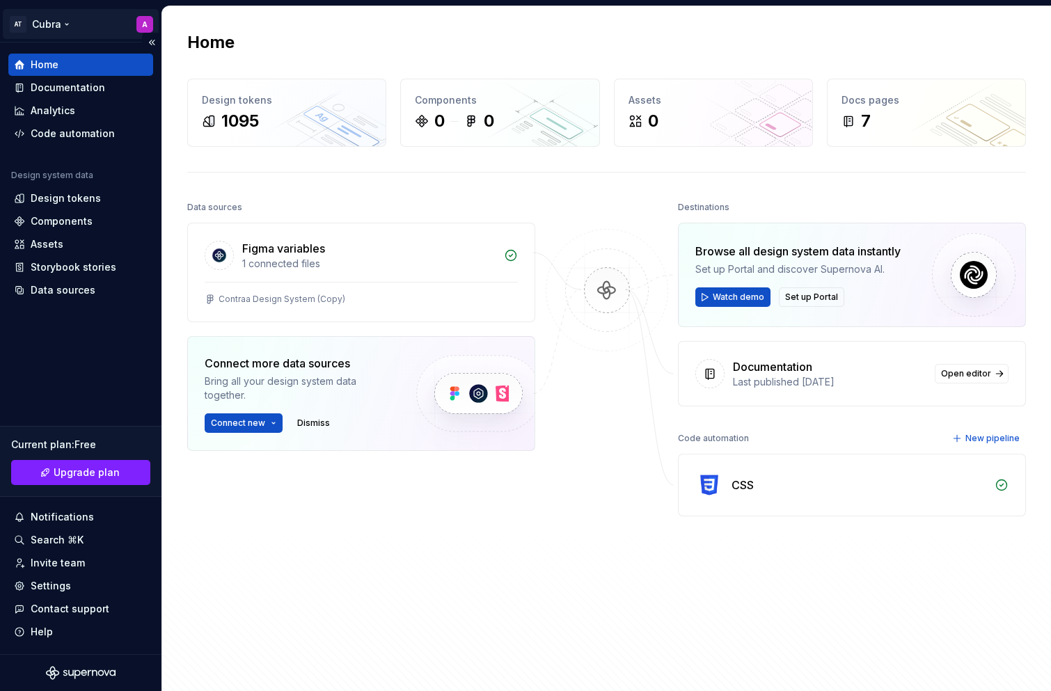
click at [54, 21] on html "AT Cubra A Home Documentation Analytics Code automation Design system data Desi…" at bounding box center [525, 345] width 1051 height 691
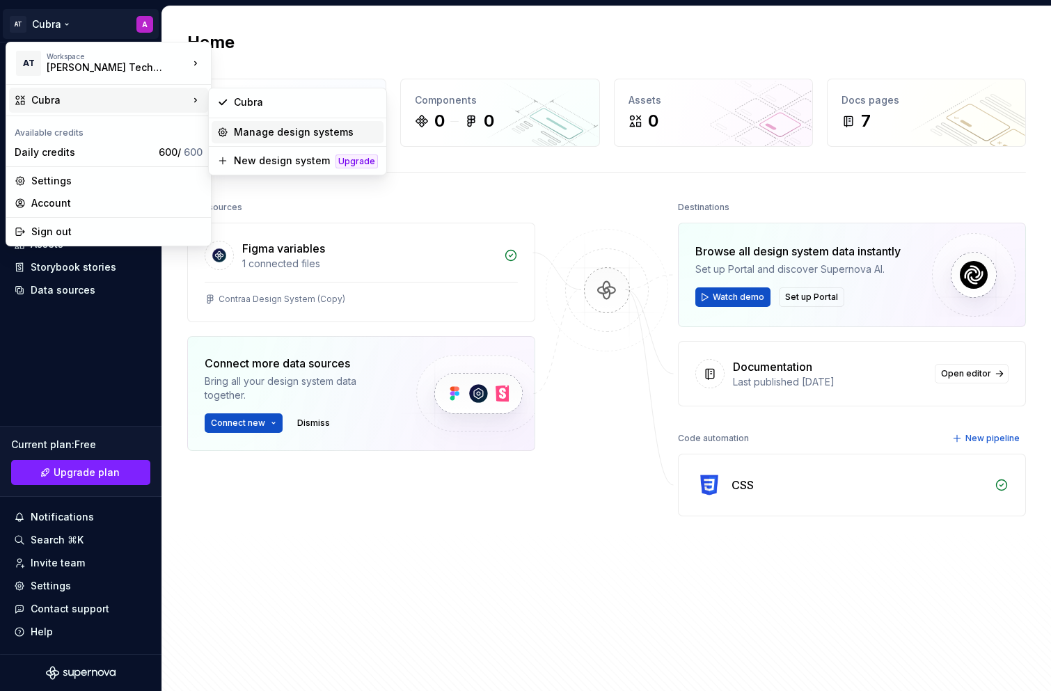
click at [279, 135] on div "Manage design systems" at bounding box center [306, 132] width 144 height 14
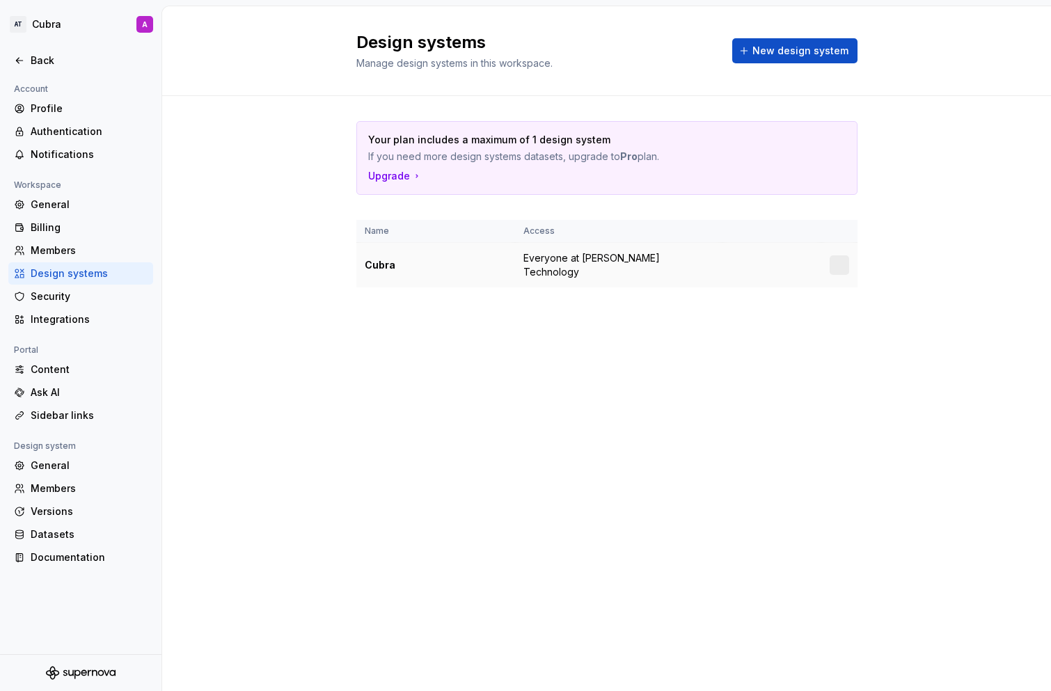
click at [842, 262] on html "AT Cubra A Back Account Profile Authentication Notifications Workspace General …" at bounding box center [525, 345] width 1051 height 691
click at [877, 308] on div "Design system settings" at bounding box center [921, 308] width 132 height 14
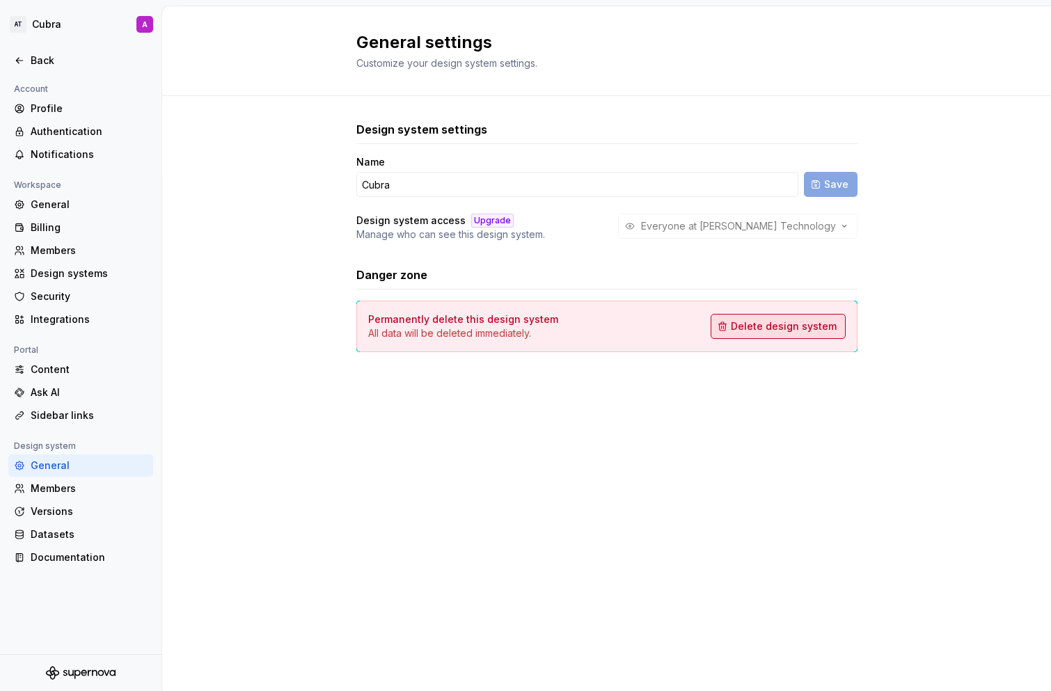
click at [762, 323] on span "Delete design system" at bounding box center [784, 326] width 106 height 14
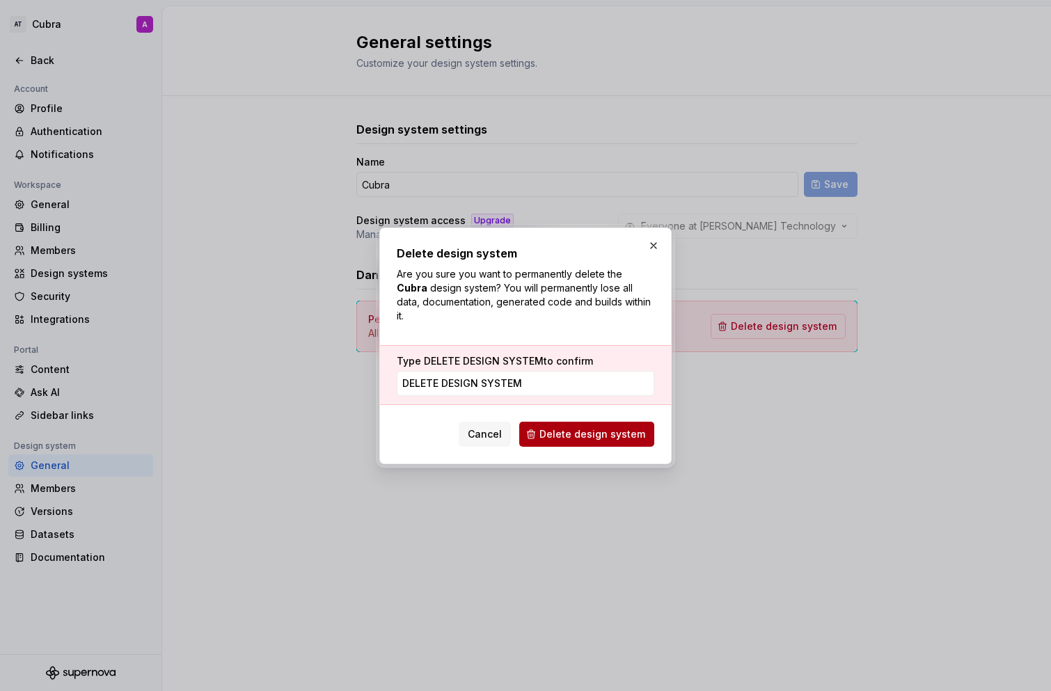
type input "DELETE DESIGN SYSTEM"
click at [576, 432] on span "Delete design system" at bounding box center [592, 434] width 106 height 14
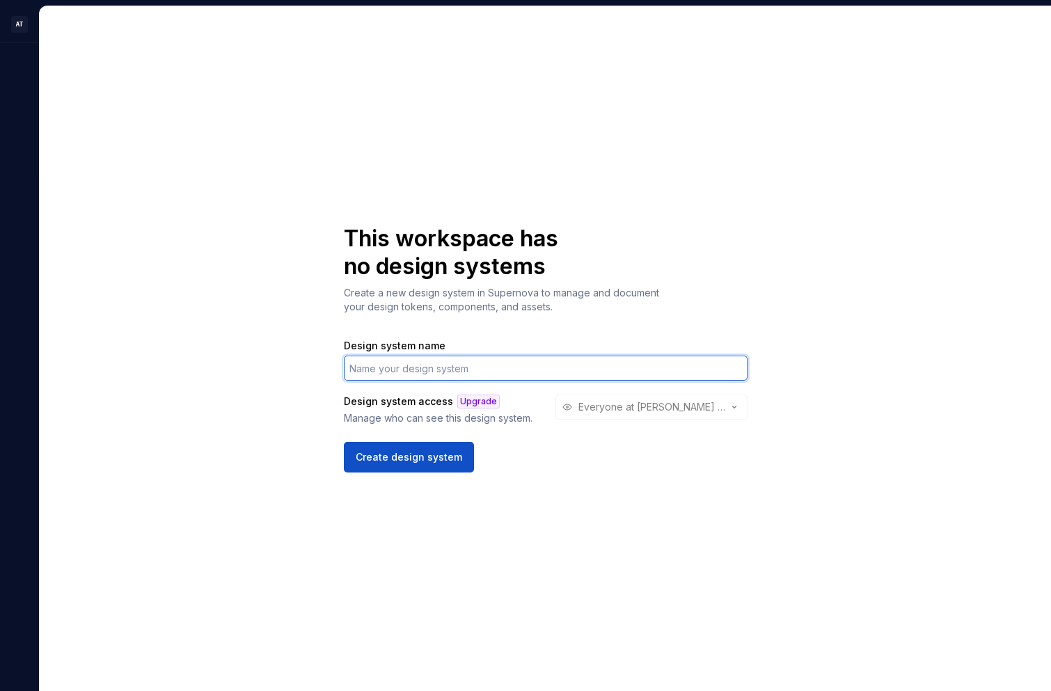
click at [436, 366] on input "Design system name" at bounding box center [546, 368] width 404 height 25
type input "ARM Design System"
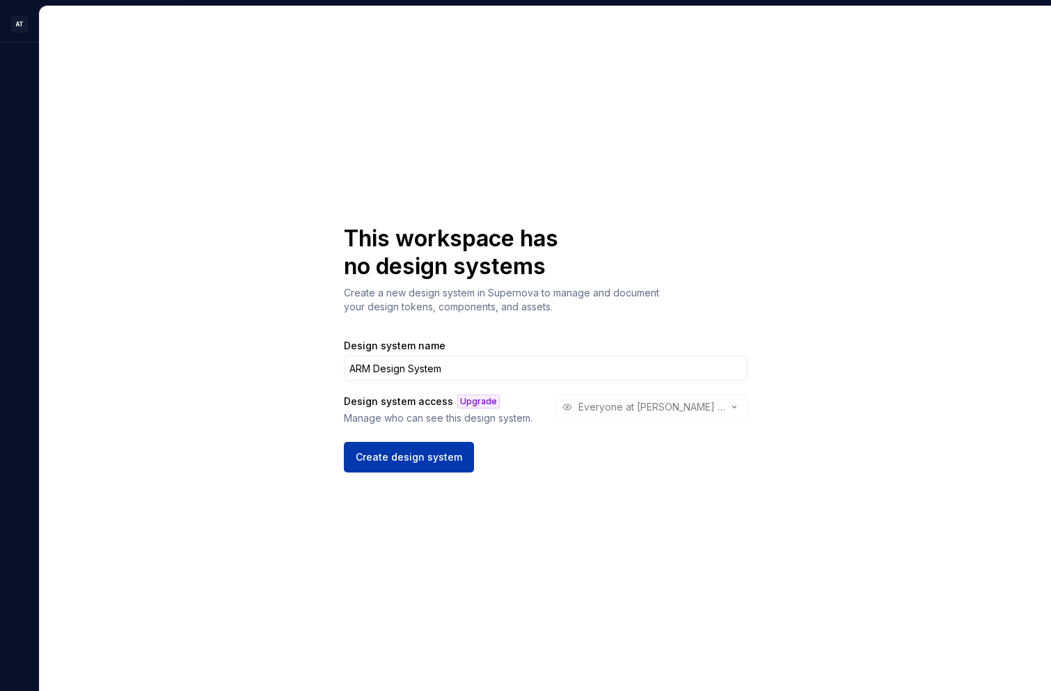
click at [438, 453] on span "Create design system" at bounding box center [409, 457] width 106 height 14
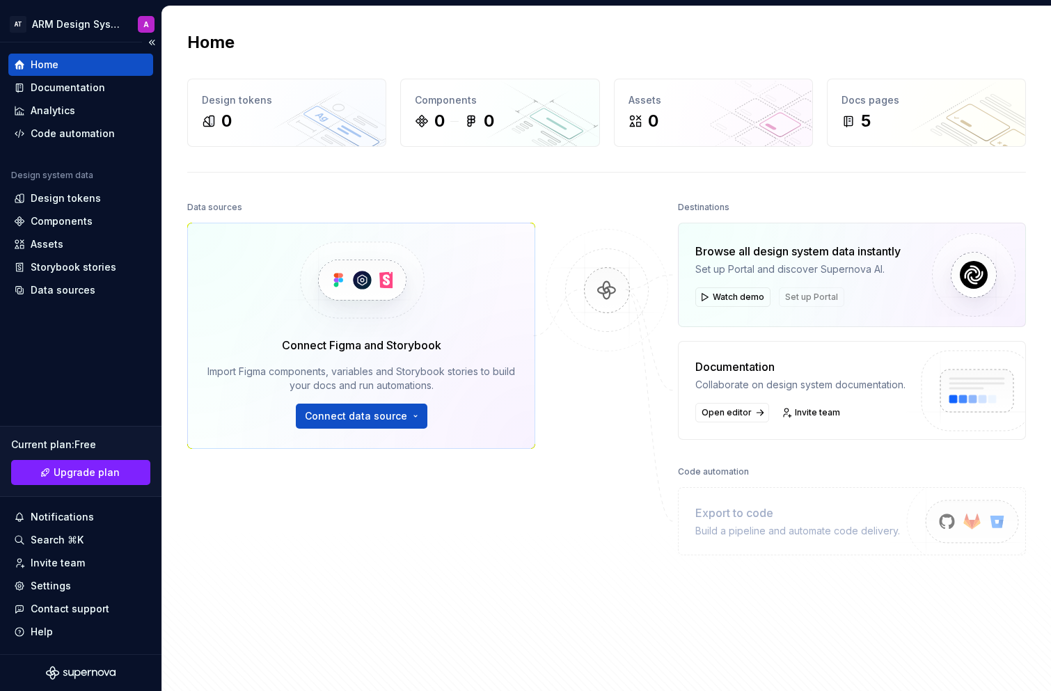
click at [46, 74] on div "Home" at bounding box center [80, 65] width 145 height 22
click at [378, 411] on span "Connect data source" at bounding box center [356, 416] width 102 height 14
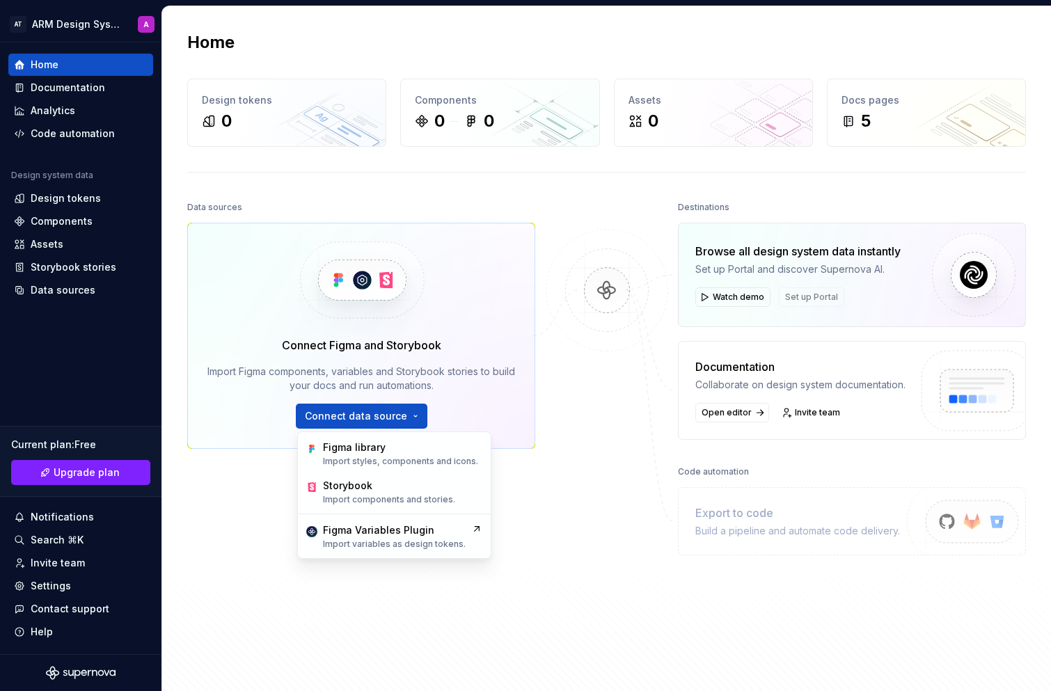
drag, startPoint x: 519, startPoint y: 532, endPoint x: 513, endPoint y: 537, distance: 7.9
click at [519, 532] on div "Data sources Connect Figma and Storybook Import Figma components, variables and…" at bounding box center [361, 405] width 348 height 415
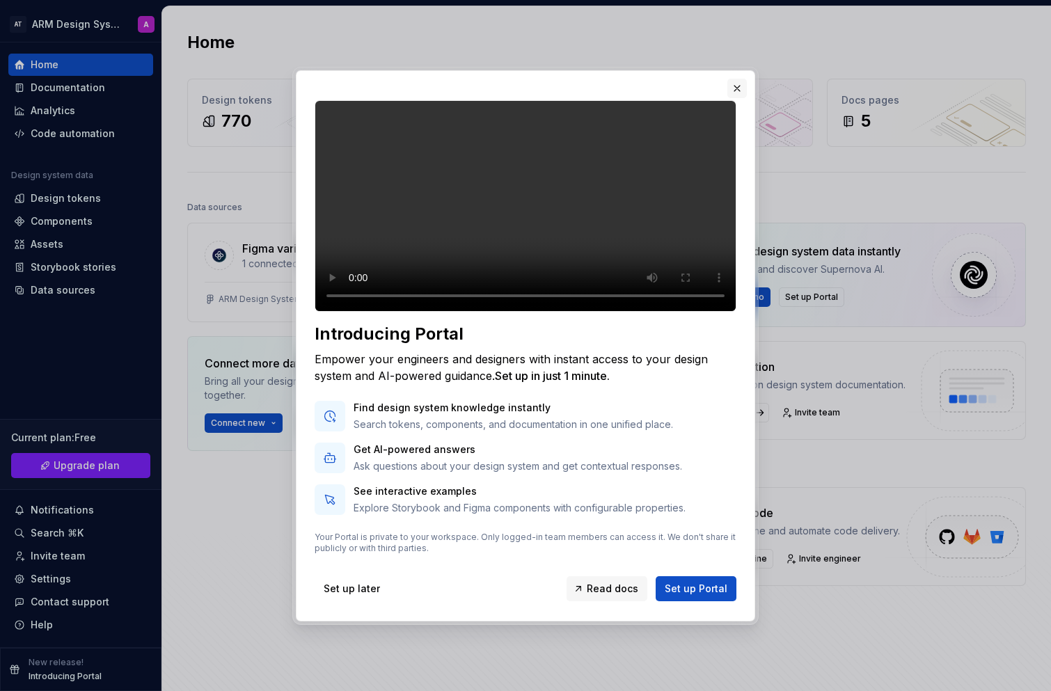
click at [738, 79] on button "button" at bounding box center [736, 88] width 19 height 19
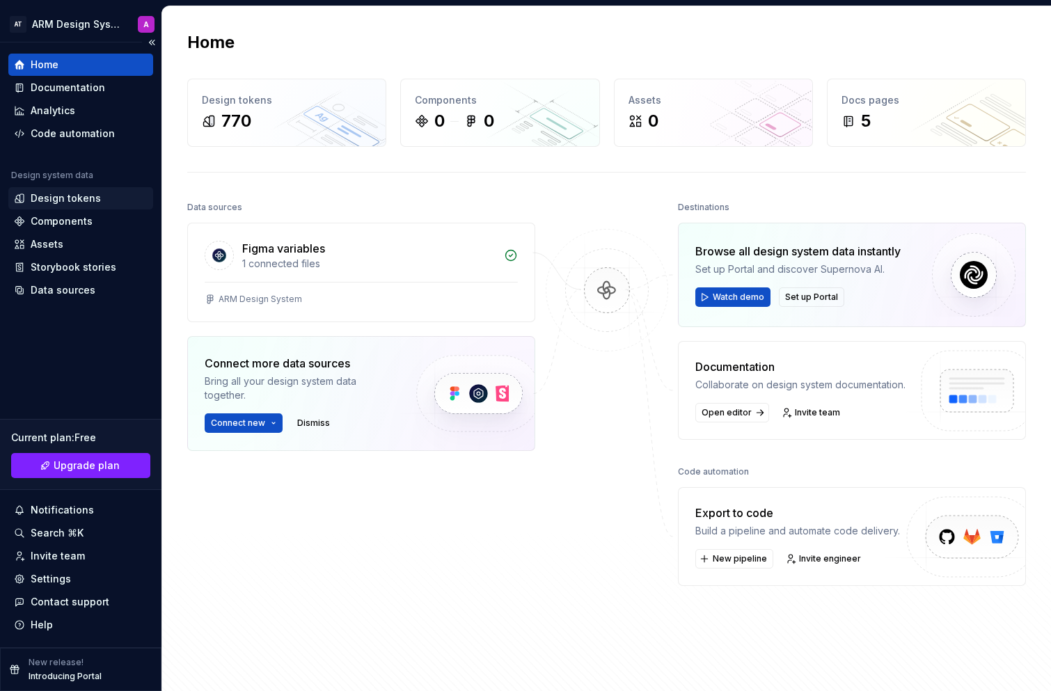
click at [81, 197] on div "Design tokens" at bounding box center [66, 198] width 70 height 14
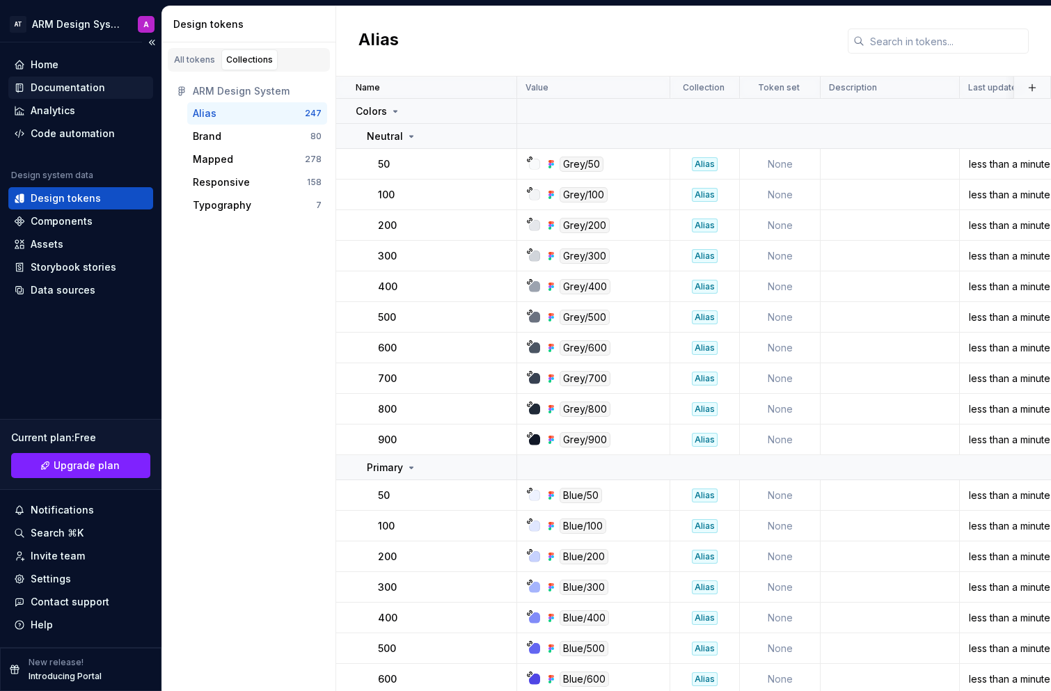
click at [71, 91] on div "Documentation" at bounding box center [68, 88] width 74 height 14
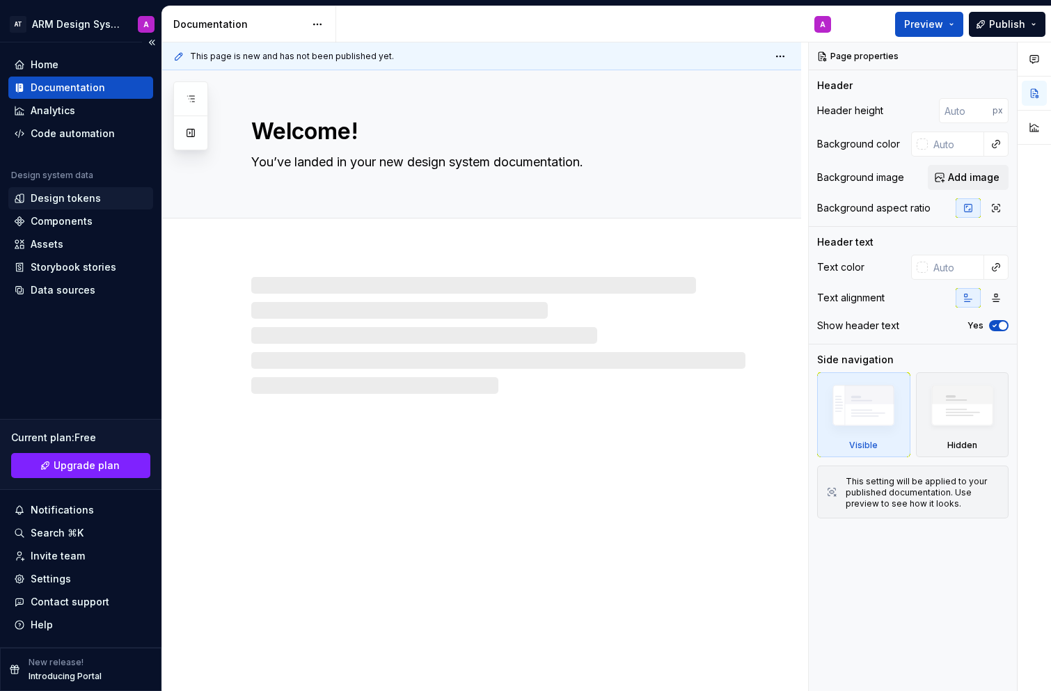
click at [71, 202] on div "Design tokens" at bounding box center [66, 198] width 70 height 14
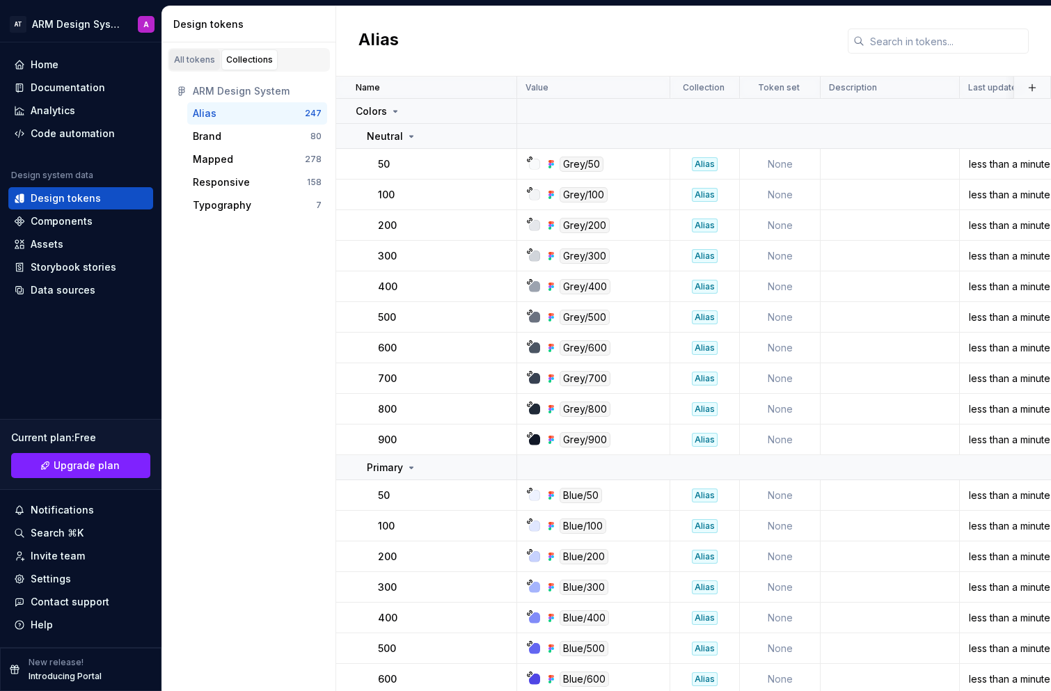
click at [196, 56] on div "All tokens" at bounding box center [194, 59] width 41 height 11
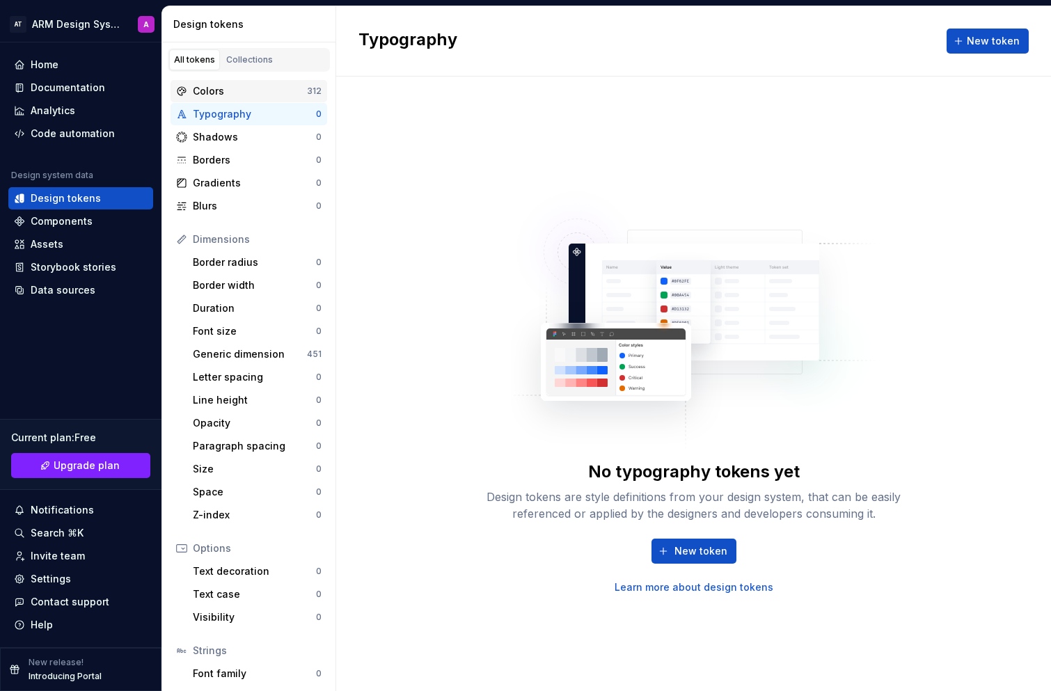
click at [246, 98] on div "Colors 312" at bounding box center [249, 91] width 157 height 22
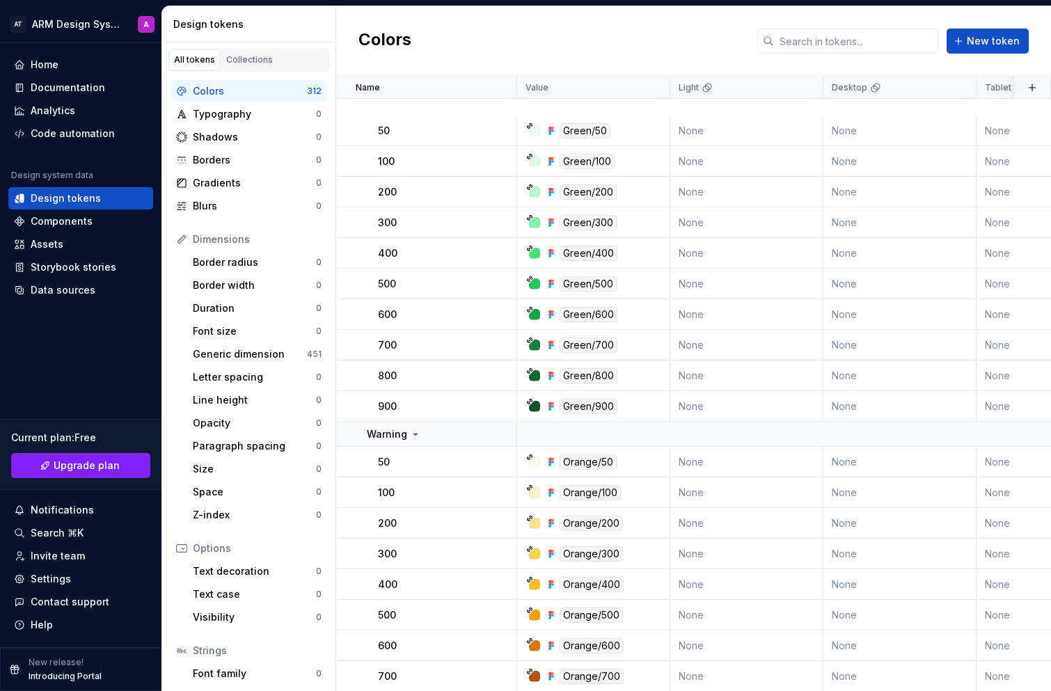
scroll to position [2344, 0]
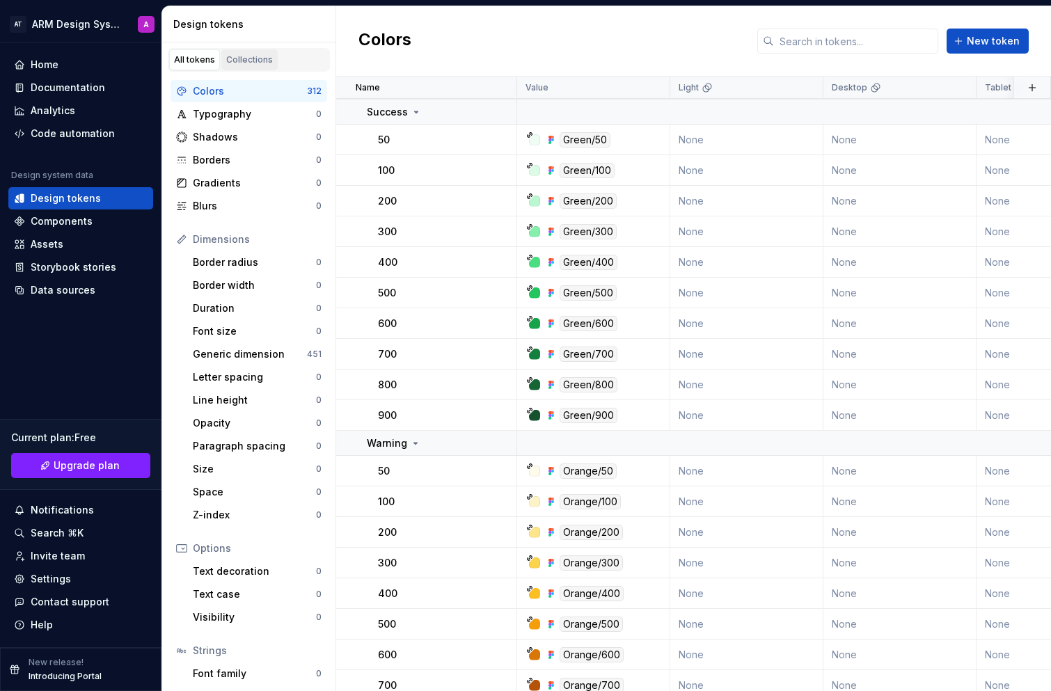
click at [250, 63] on div "Collections" at bounding box center [249, 59] width 47 height 11
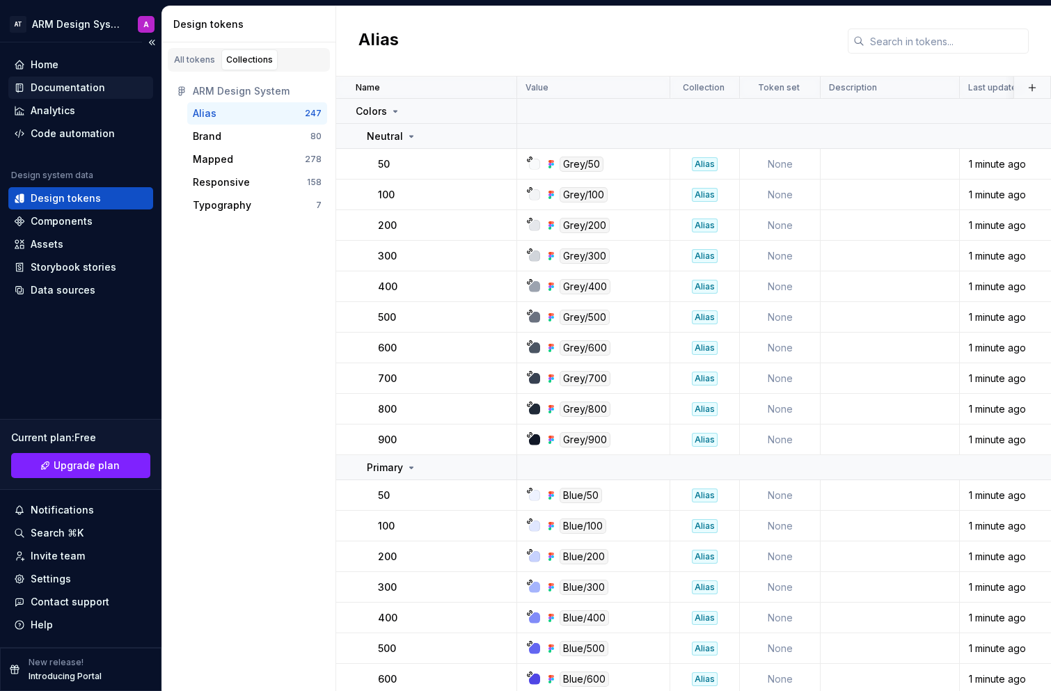
click at [93, 82] on div "Documentation" at bounding box center [68, 88] width 74 height 14
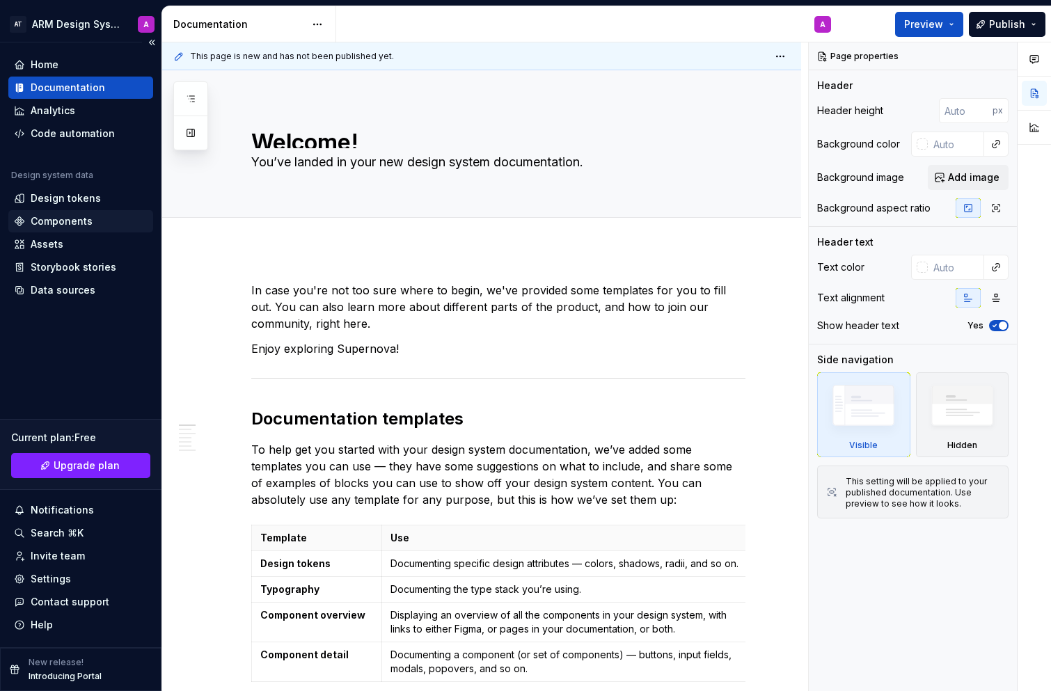
click at [70, 217] on div "Components" at bounding box center [62, 221] width 62 height 14
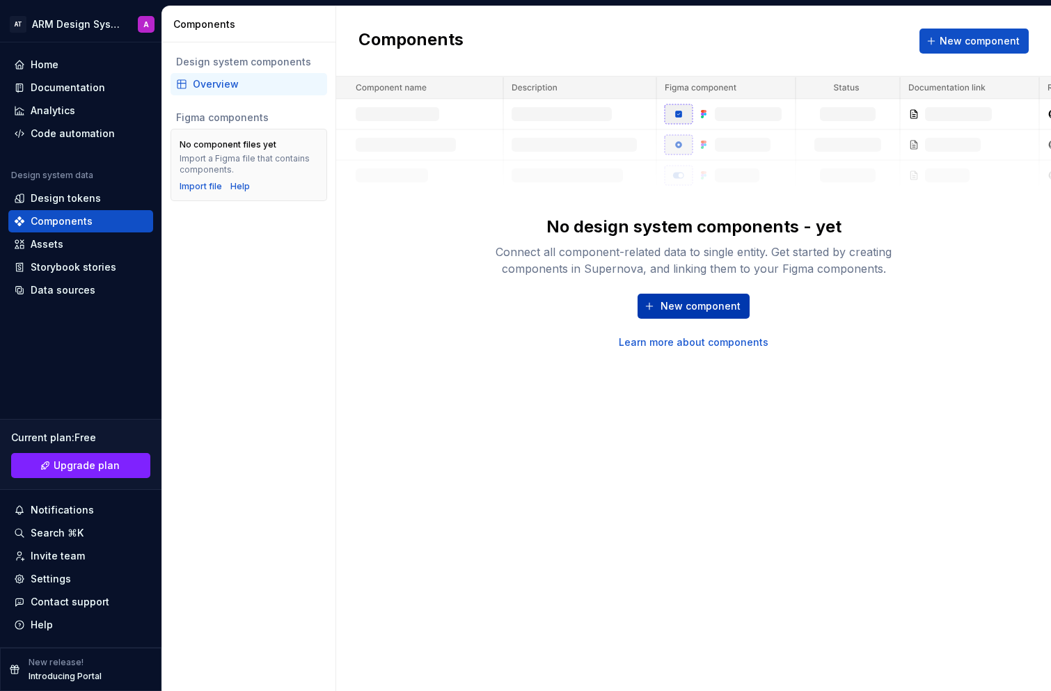
click at [702, 297] on button "New component" at bounding box center [694, 306] width 112 height 25
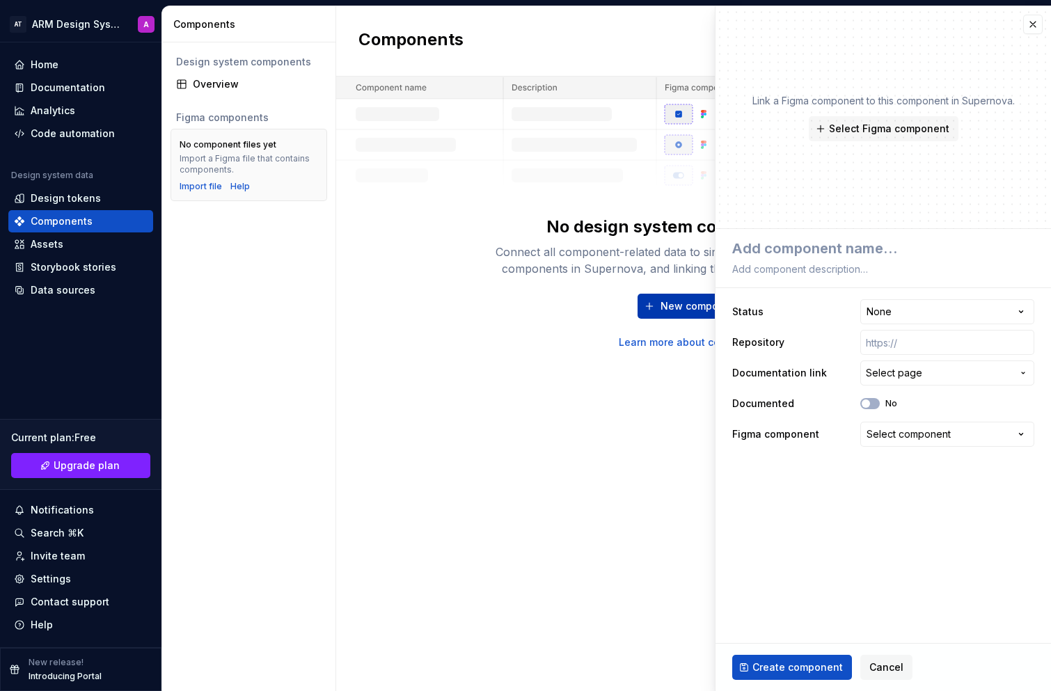
type textarea "*"
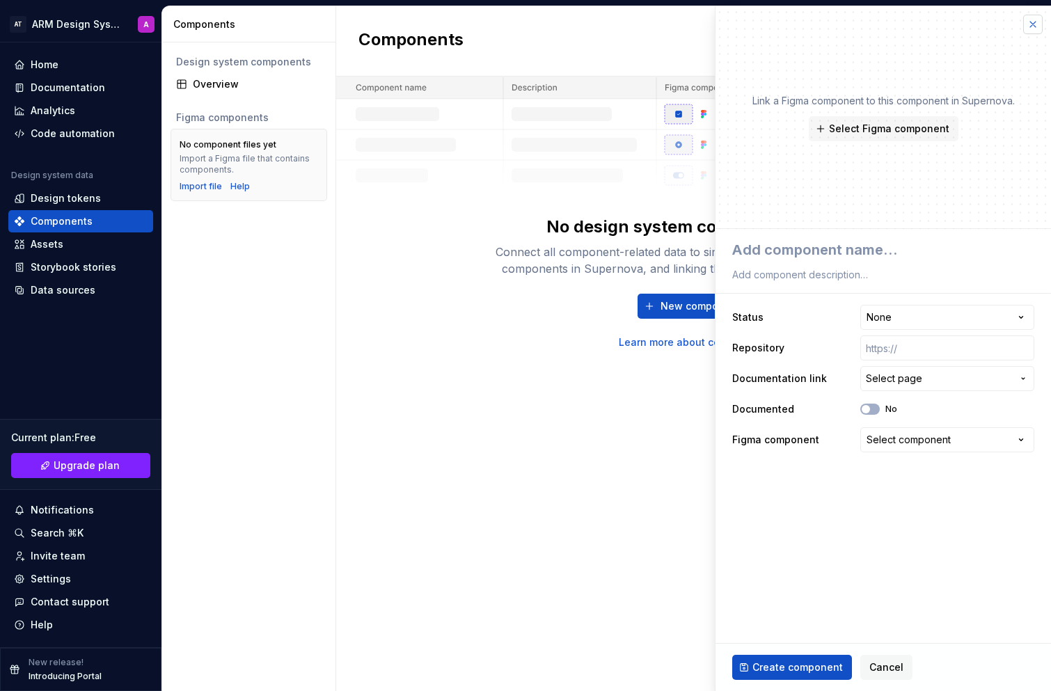
click at [1035, 29] on button "button" at bounding box center [1032, 24] width 19 height 19
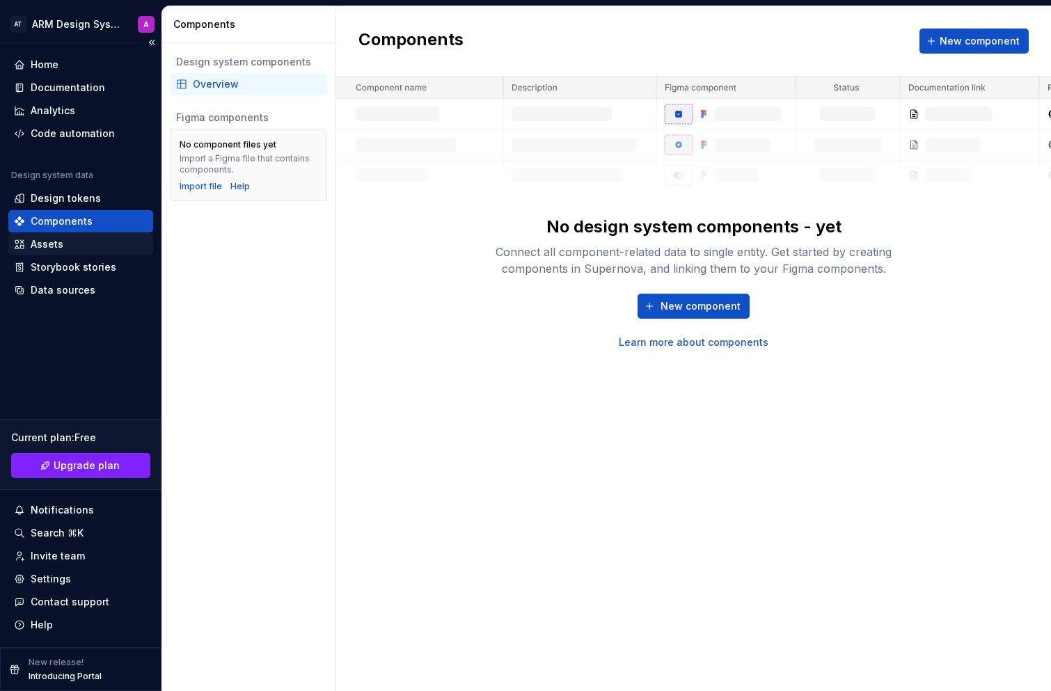
click at [55, 246] on div "Assets" at bounding box center [47, 244] width 33 height 14
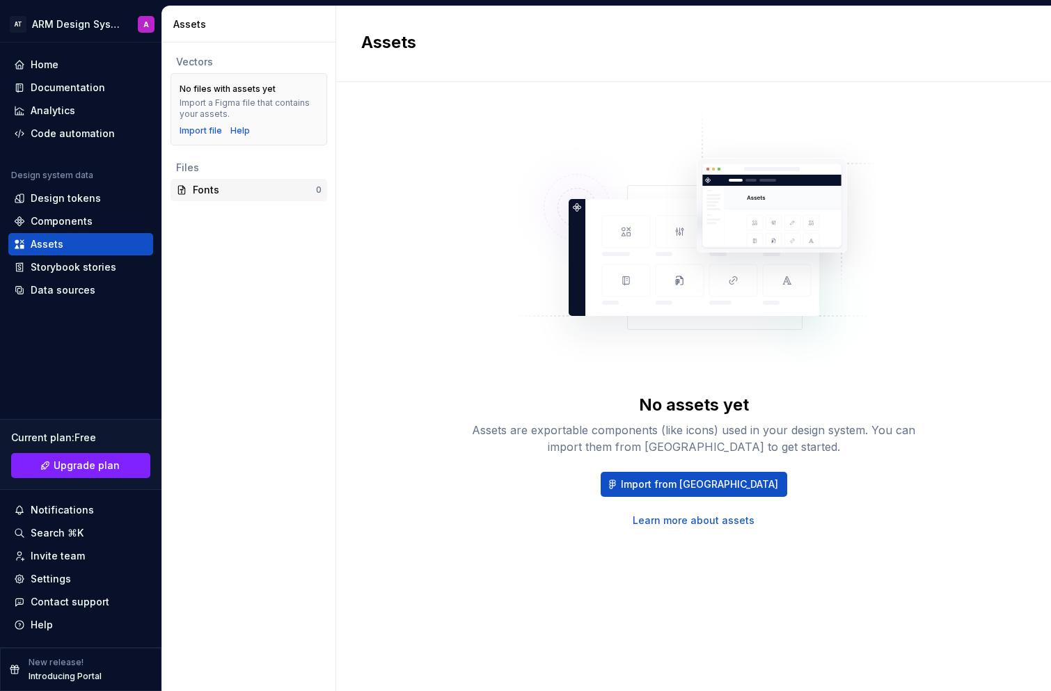
click at [214, 194] on div "Fonts" at bounding box center [254, 190] width 123 height 14
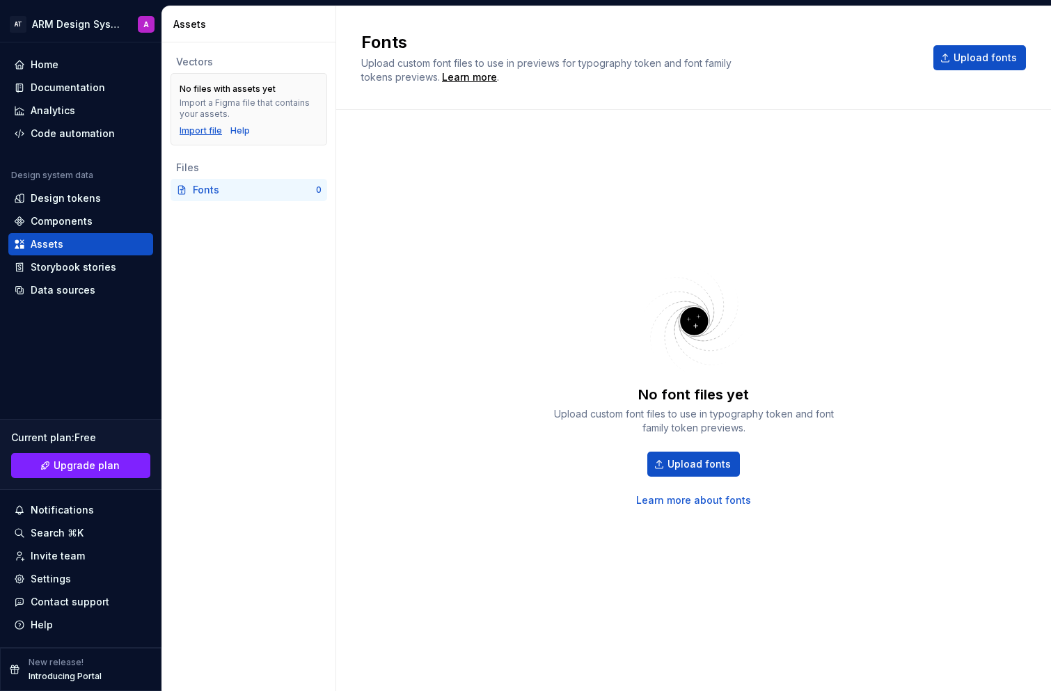
click at [212, 132] on div "Import file" at bounding box center [201, 130] width 42 height 11
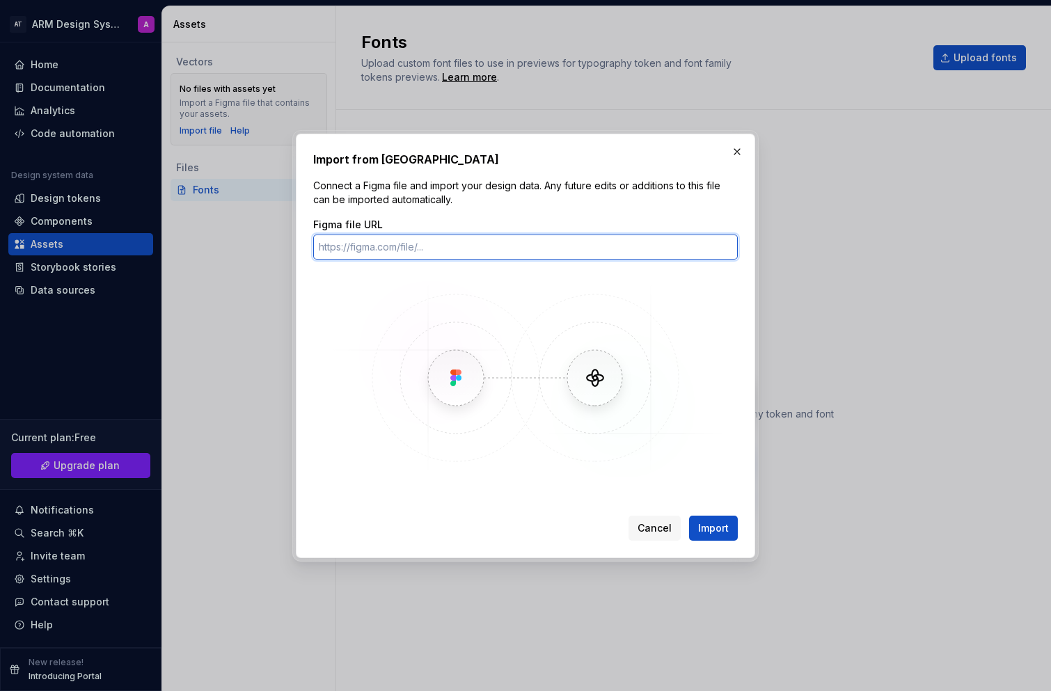
click at [380, 242] on input "Figma file URL" at bounding box center [525, 247] width 425 height 25
paste input "[URL][DOMAIN_NAME]"
type input "[URL][DOMAIN_NAME]"
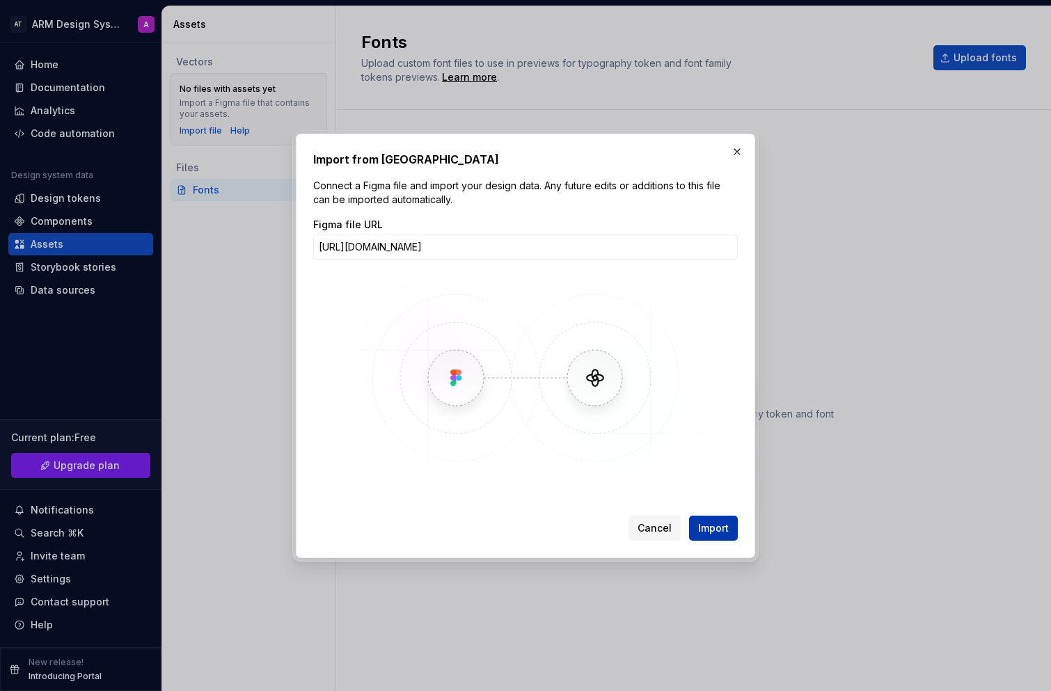
click at [729, 536] on button "Import" at bounding box center [713, 528] width 49 height 25
click at [735, 154] on button "button" at bounding box center [736, 151] width 19 height 19
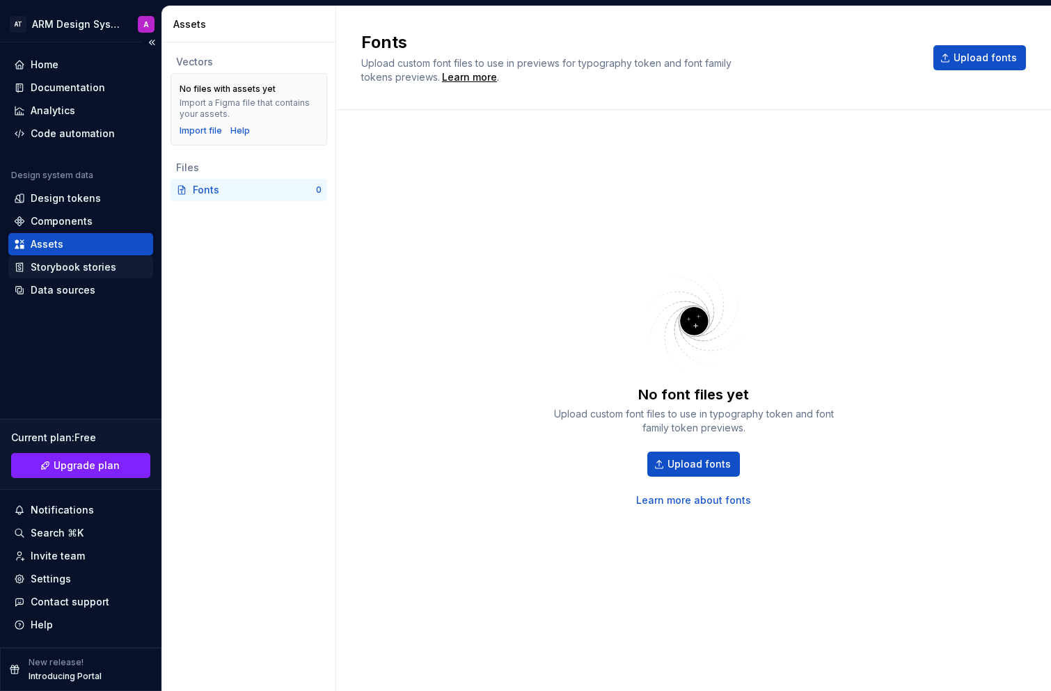
click at [63, 265] on div "Storybook stories" at bounding box center [74, 267] width 86 height 14
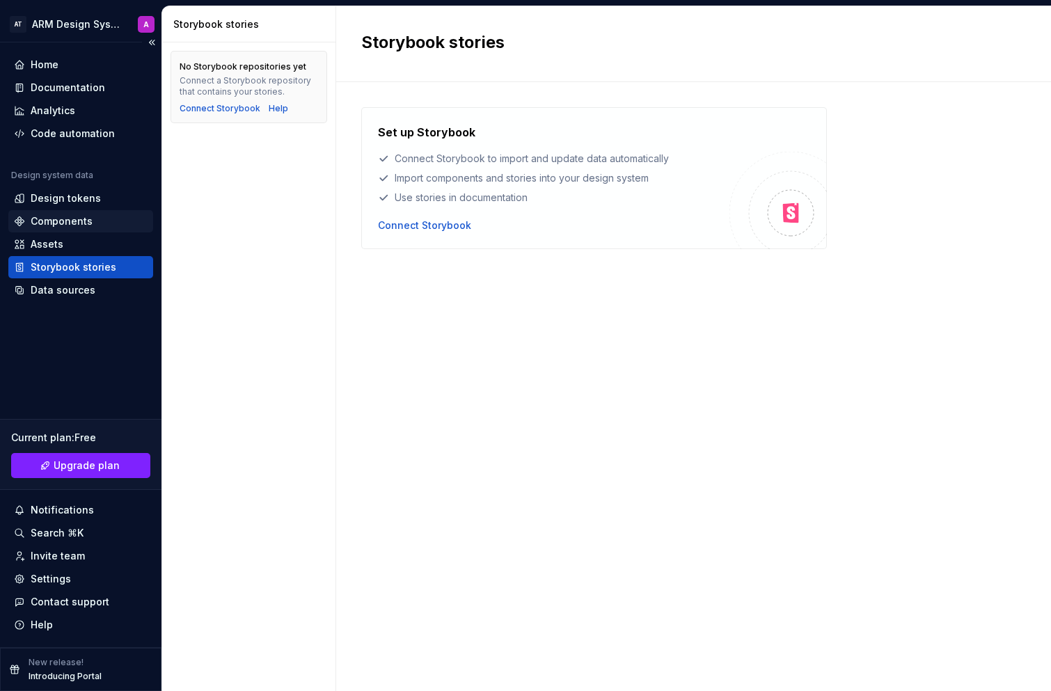
click at [64, 211] on div "Components" at bounding box center [80, 221] width 145 height 22
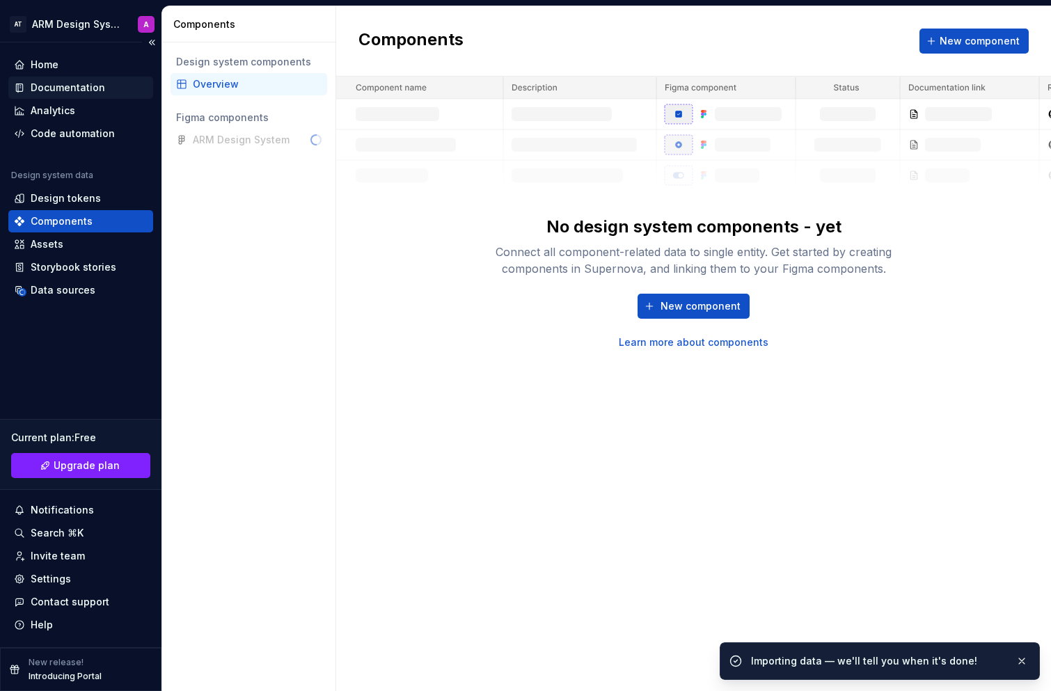
click at [57, 93] on div "Documentation" at bounding box center [68, 88] width 74 height 14
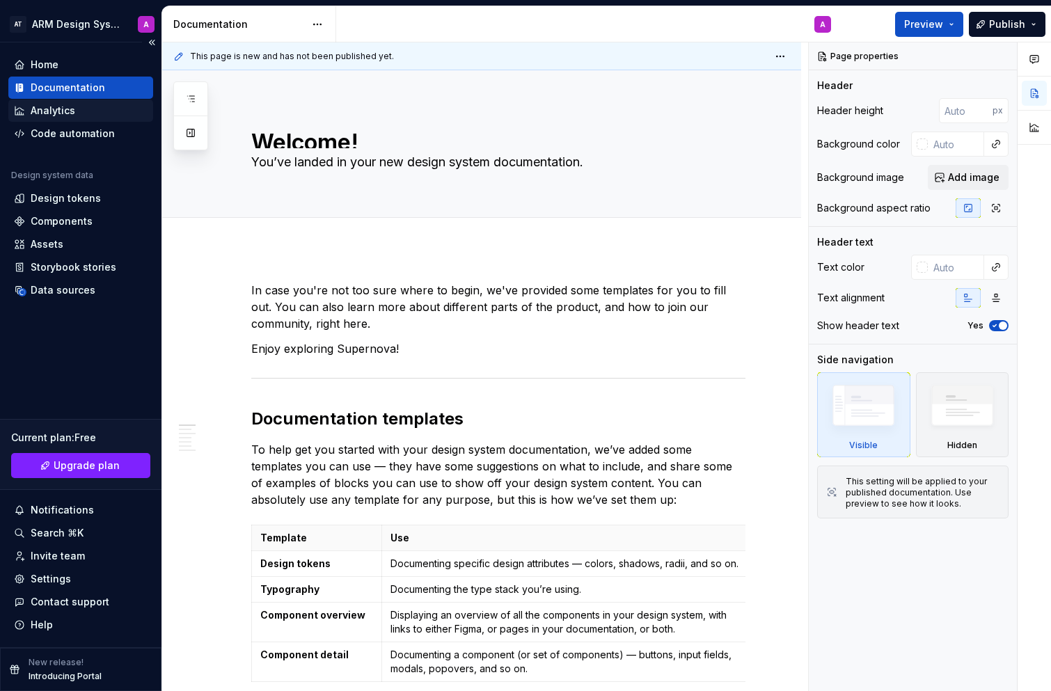
click at [52, 108] on div "Analytics" at bounding box center [53, 111] width 45 height 14
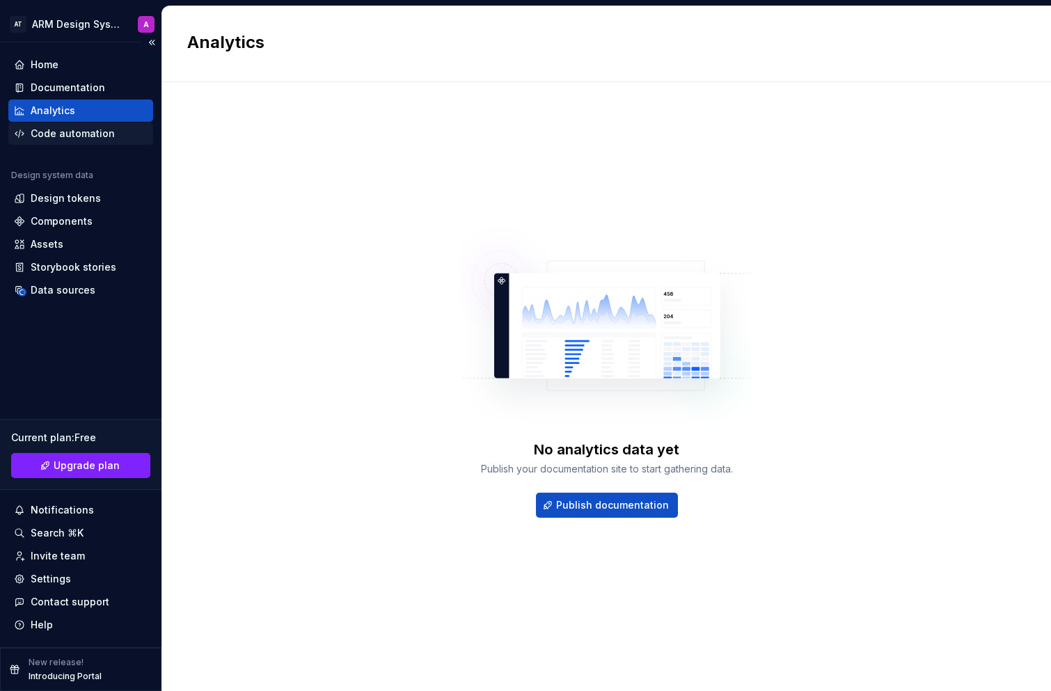
click at [56, 134] on div "Code automation" at bounding box center [73, 134] width 84 height 14
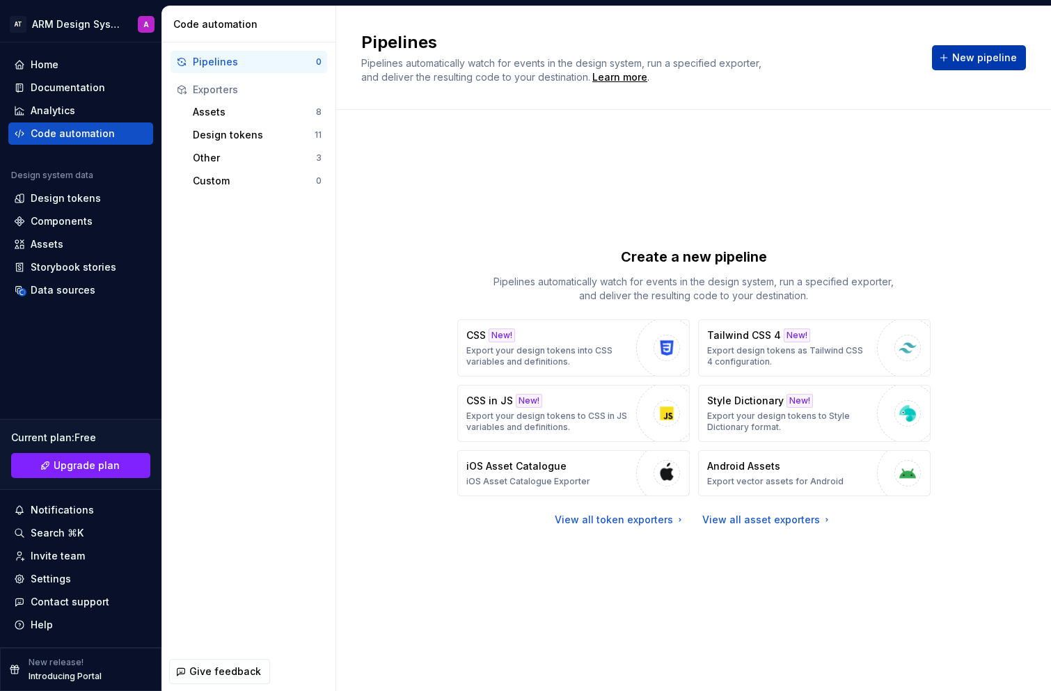
click at [987, 56] on span "New pipeline" at bounding box center [984, 58] width 65 height 14
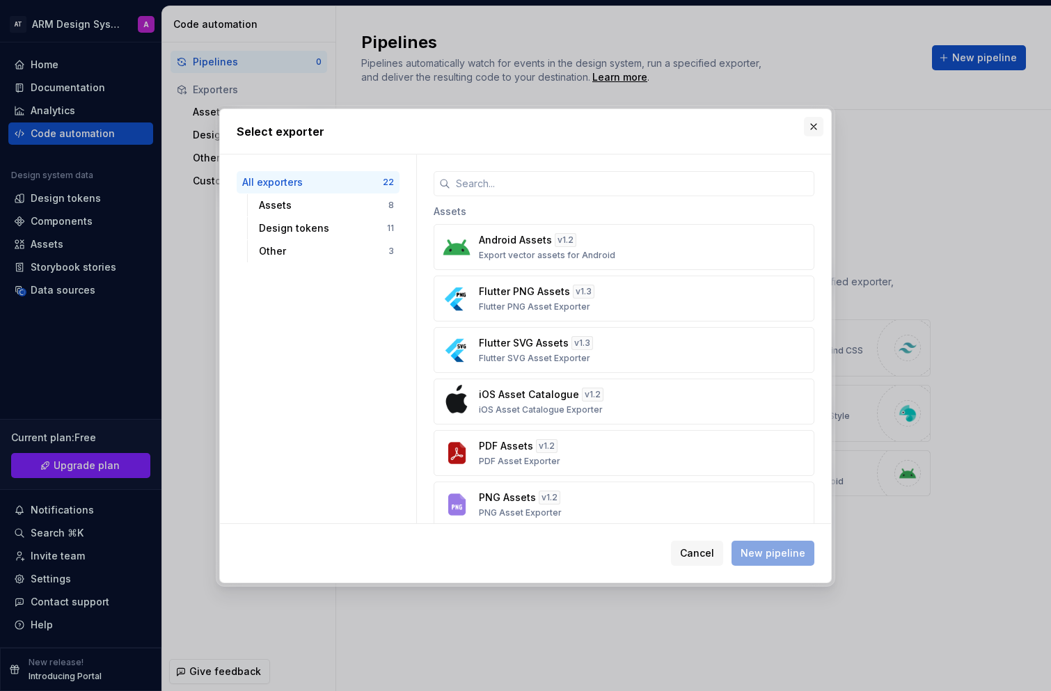
click at [821, 130] on button "button" at bounding box center [813, 126] width 19 height 19
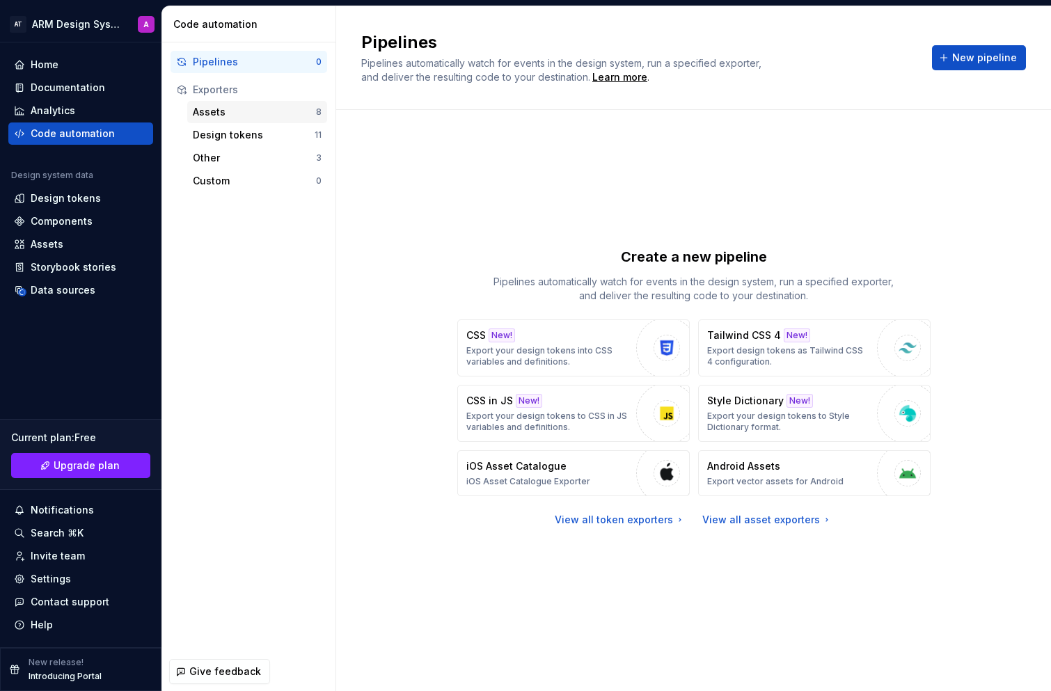
click at [235, 110] on div "Assets" at bounding box center [254, 112] width 123 height 14
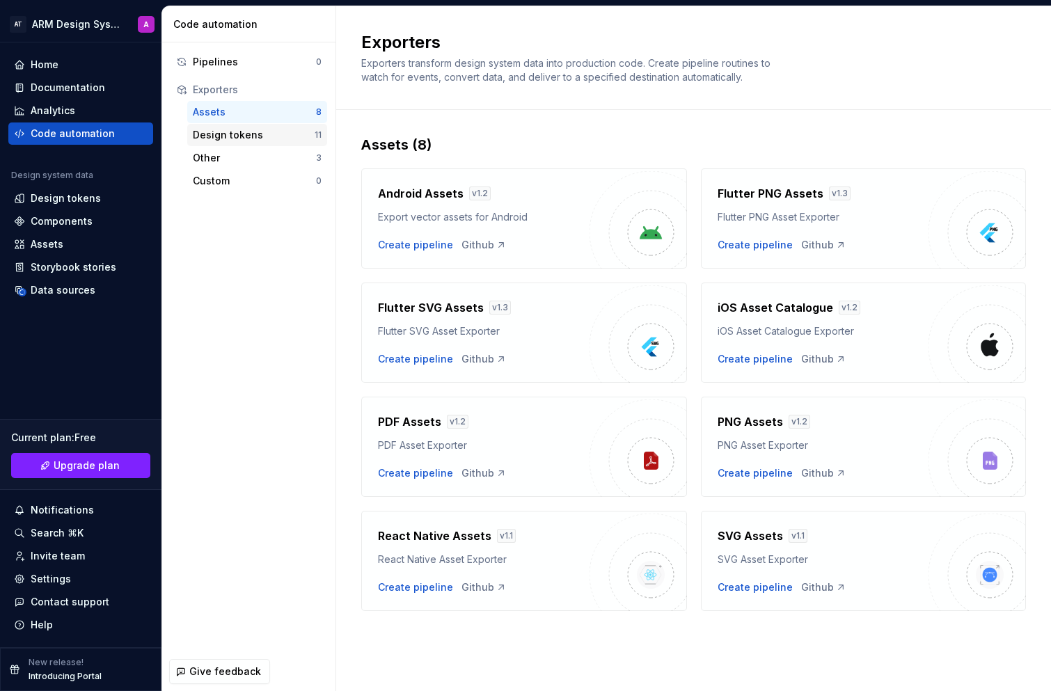
click at [246, 141] on div "Design tokens" at bounding box center [254, 135] width 122 height 14
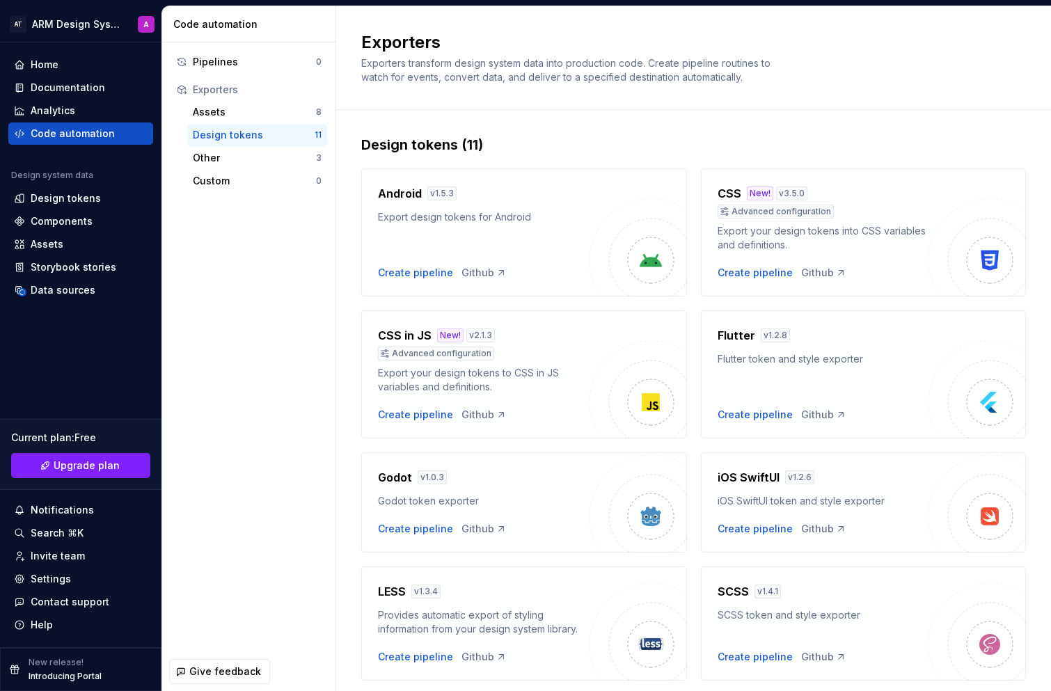
click at [252, 169] on div "Assets 8 Design tokens 11 Other 3 Custom 0" at bounding box center [249, 146] width 157 height 91
click at [253, 163] on div "Other" at bounding box center [254, 158] width 123 height 14
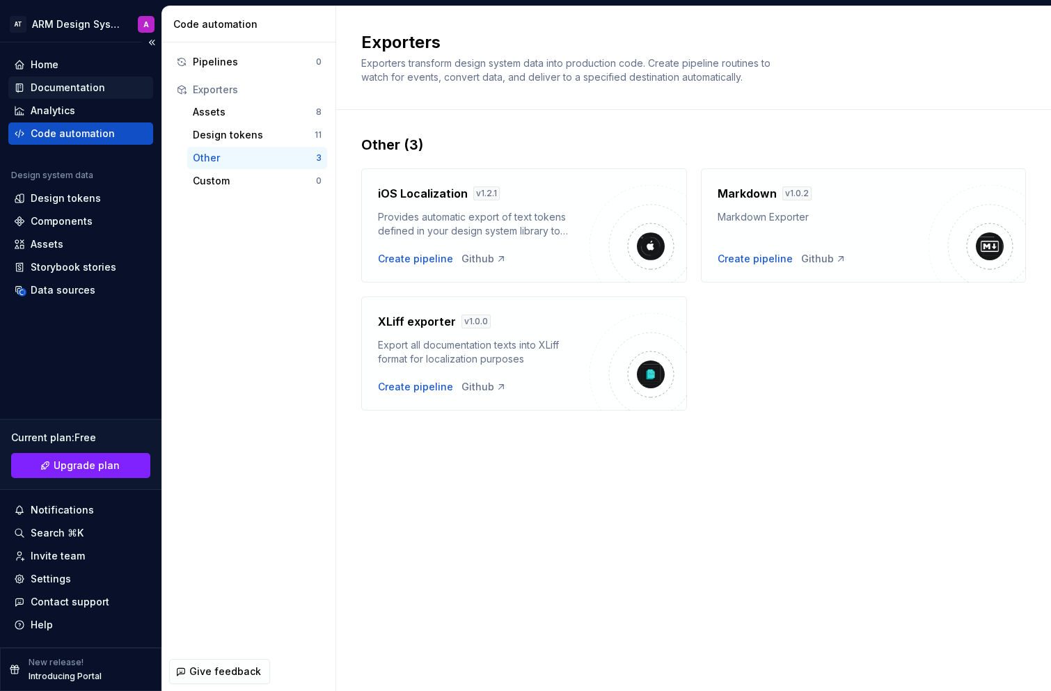
click at [77, 91] on div "Documentation" at bounding box center [68, 88] width 74 height 14
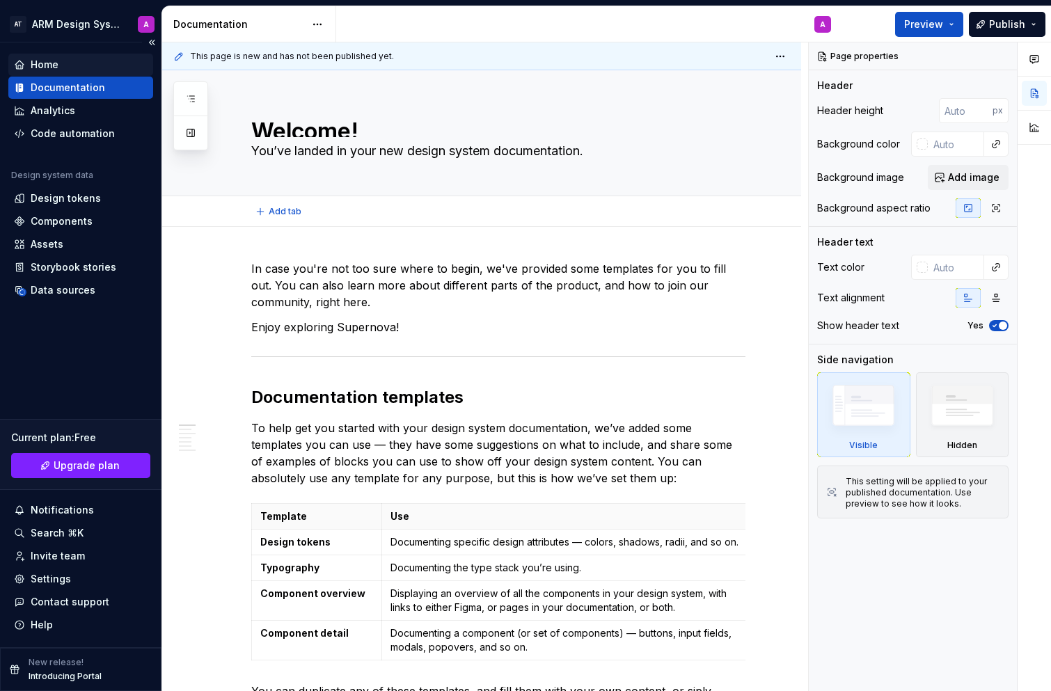
type textarea "*"
click at [79, 68] on div "Home" at bounding box center [81, 65] width 134 height 14
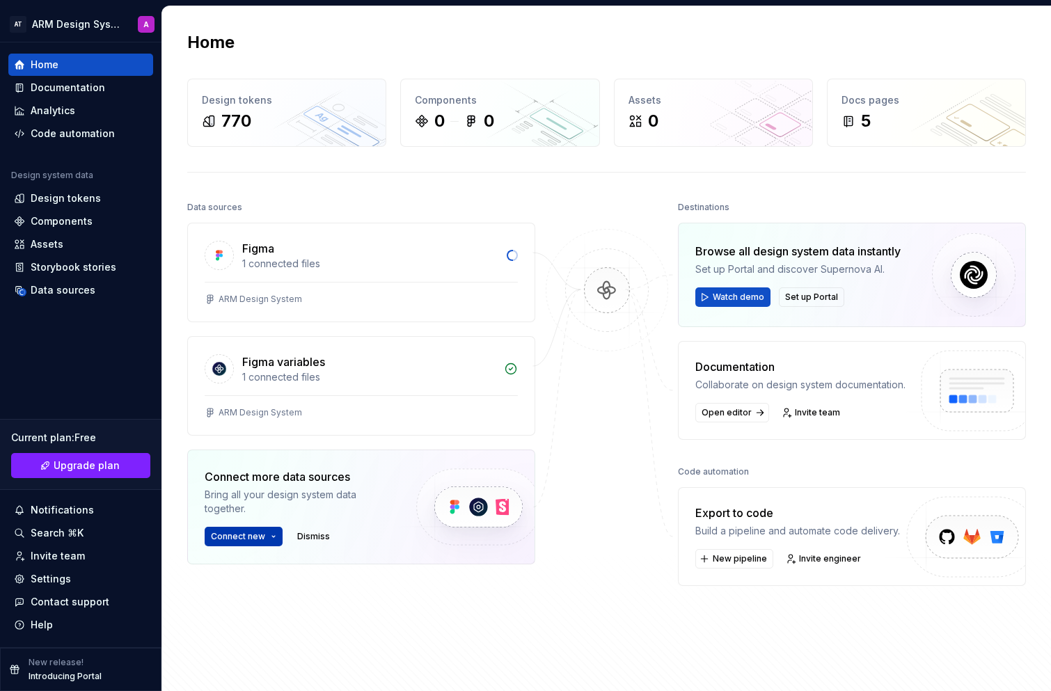
click at [266, 538] on button "Connect new" at bounding box center [244, 536] width 78 height 19
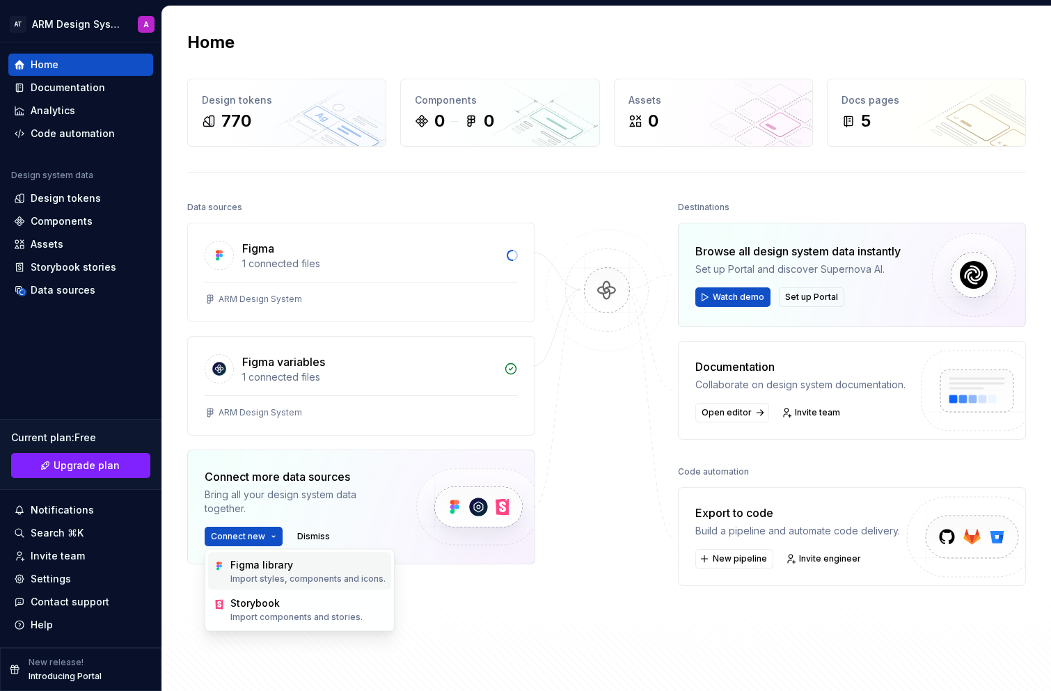
click at [315, 571] on div "Figma library" at bounding box center [307, 565] width 155 height 14
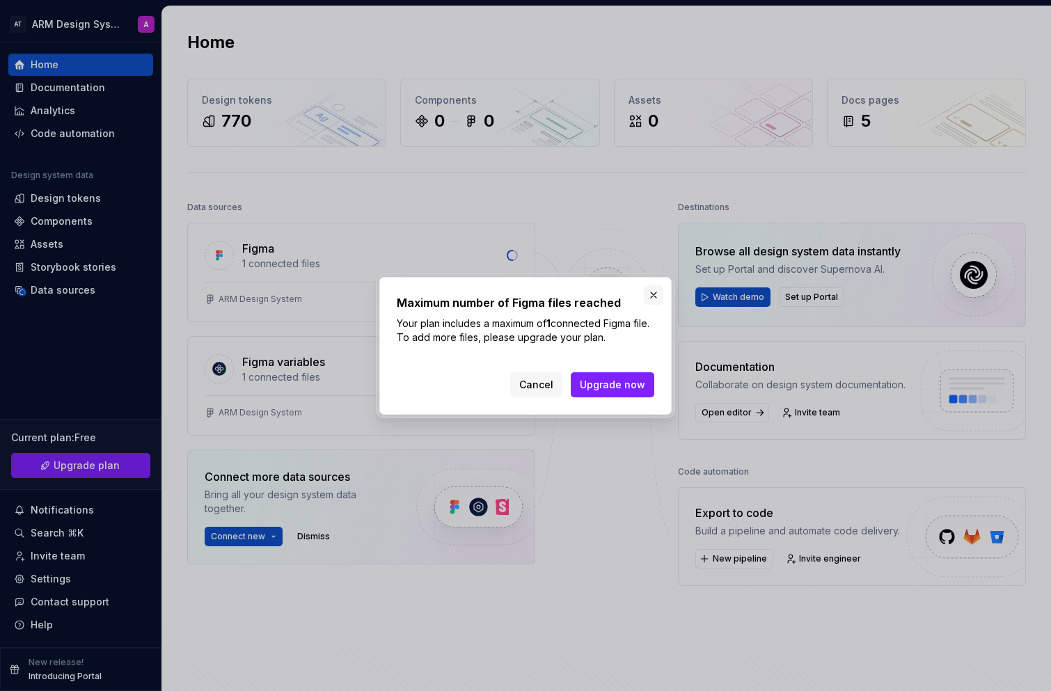
click at [651, 292] on button "button" at bounding box center [653, 294] width 19 height 19
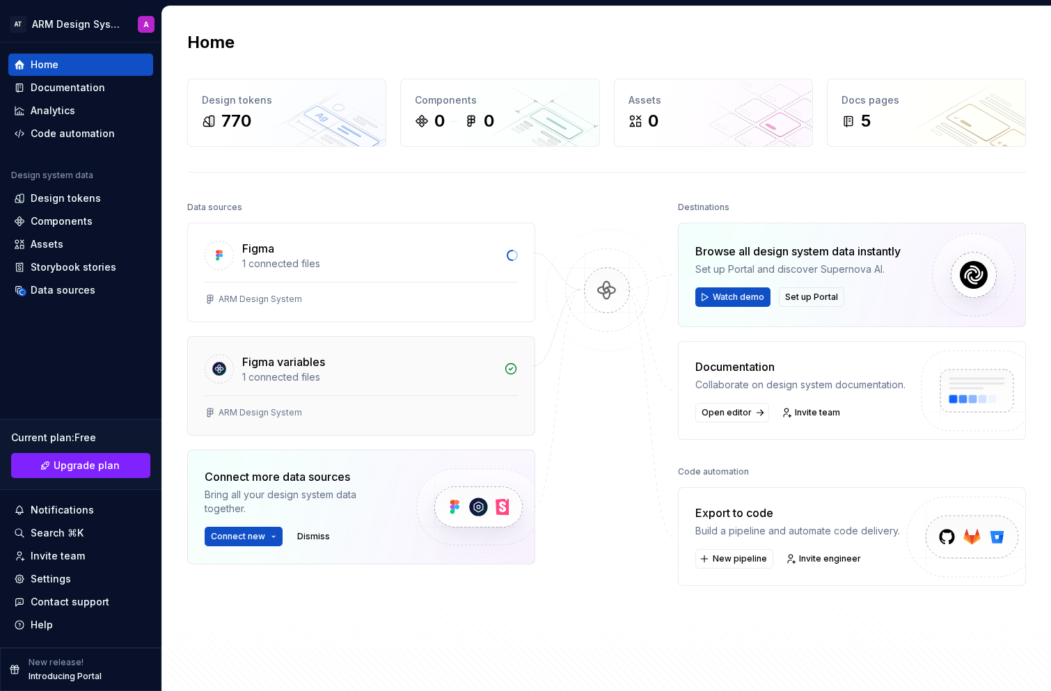
click at [310, 404] on div "ARM Design System" at bounding box center [361, 415] width 347 height 40
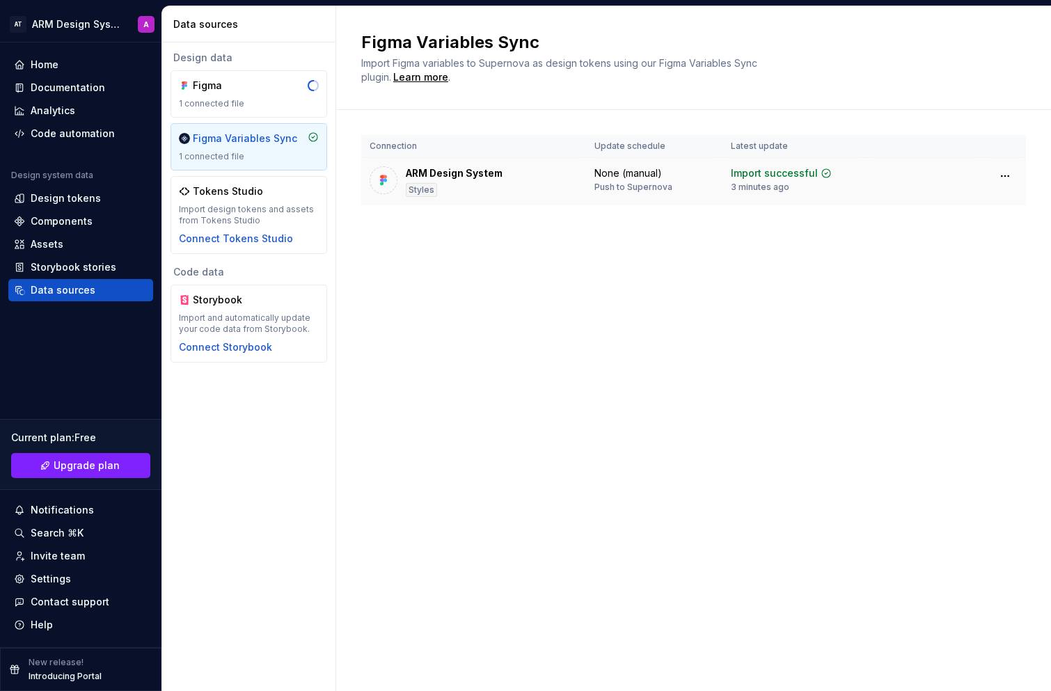
click at [555, 185] on div "ARM Design System Styles" at bounding box center [474, 181] width 208 height 31
click at [434, 174] on div "ARM Design System" at bounding box center [454, 173] width 97 height 14
click at [300, 92] on div "Figma" at bounding box center [249, 86] width 140 height 14
